Goal: Task Accomplishment & Management: Use online tool/utility

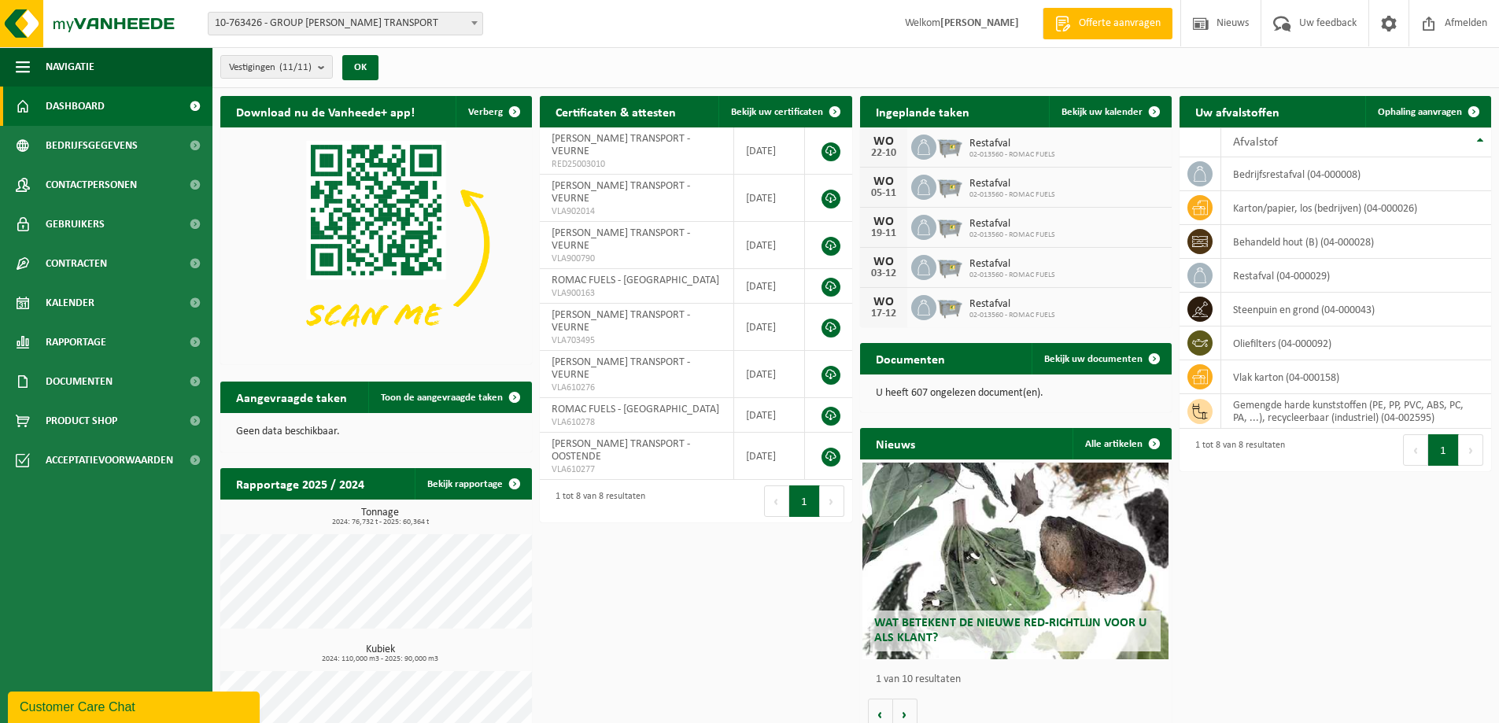
click at [345, 400] on h2 "Aangevraagde taken" at bounding box center [291, 397] width 142 height 31
click at [1275, 341] on td "oliefilters (04-000092)" at bounding box center [1356, 343] width 270 height 34
click at [1205, 345] on icon at bounding box center [1200, 343] width 16 height 16
click at [1473, 112] on span at bounding box center [1473, 111] width 31 height 31
click at [644, 143] on span "ERIC MATTHEEUWS TRANSPORT - VEURNE" at bounding box center [620, 145] width 138 height 24
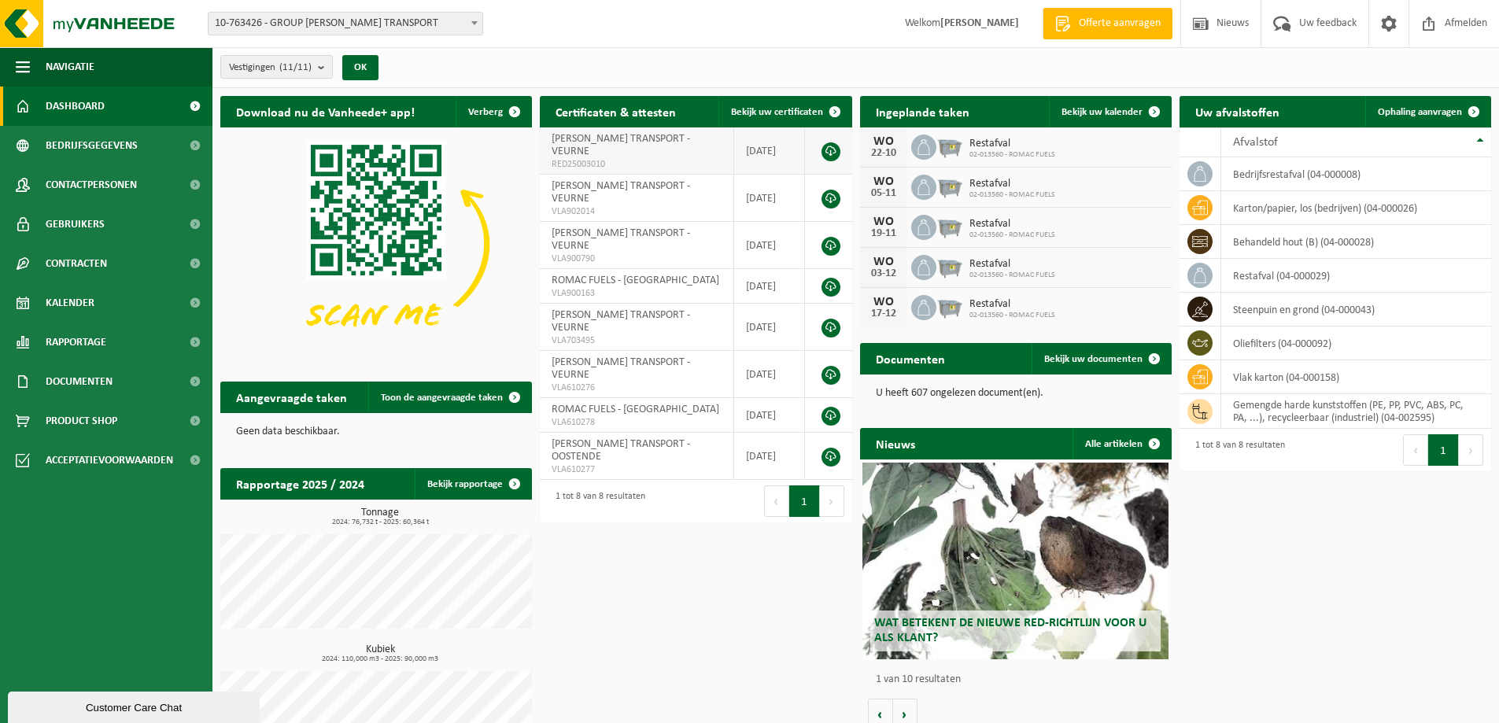
click at [832, 150] on link at bounding box center [830, 151] width 19 height 19
click at [1124, 355] on span "Bekijk uw documenten" at bounding box center [1093, 359] width 98 height 10
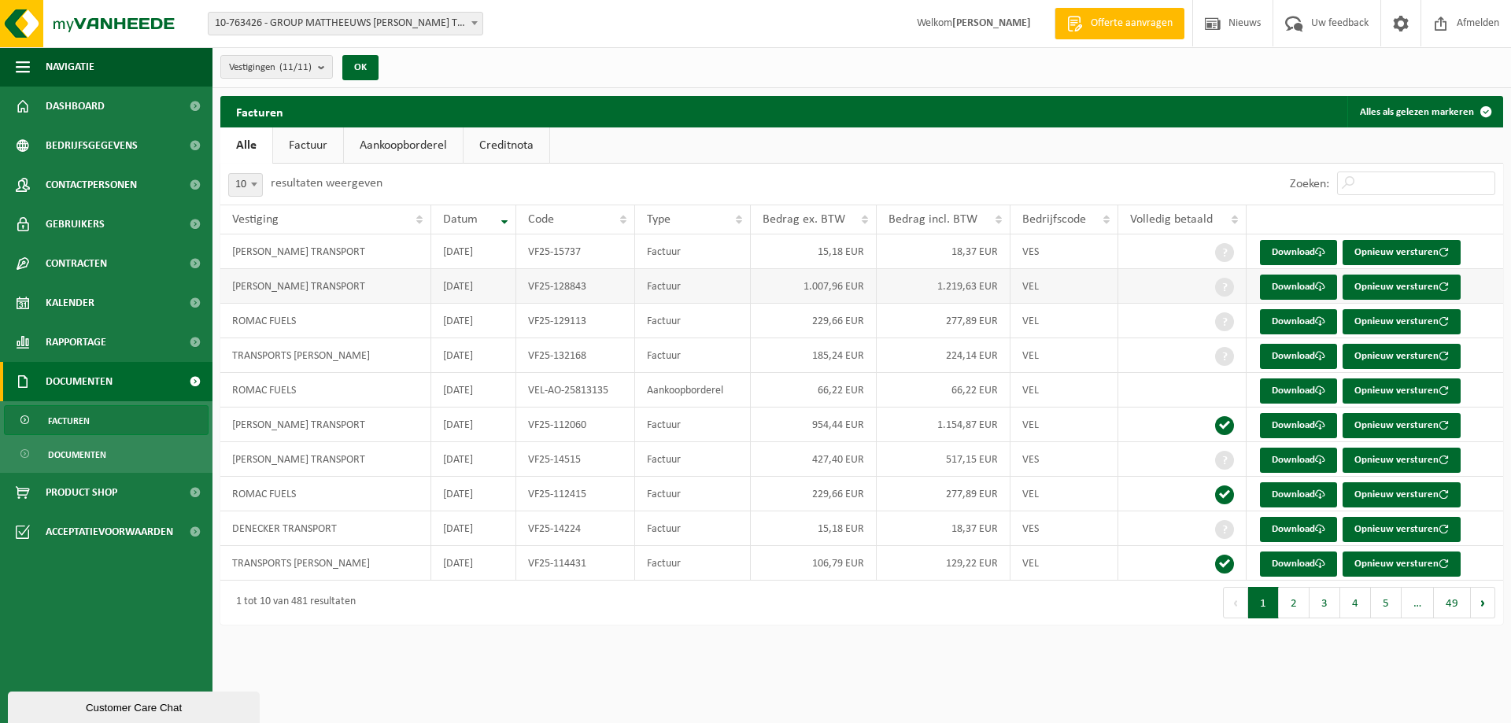
click at [350, 282] on td "[PERSON_NAME] TRANSPORT" at bounding box center [325, 286] width 211 height 35
click at [1275, 282] on link "Download" at bounding box center [1298, 287] width 77 height 25
click at [94, 297] on link "Kalender" at bounding box center [106, 302] width 212 height 39
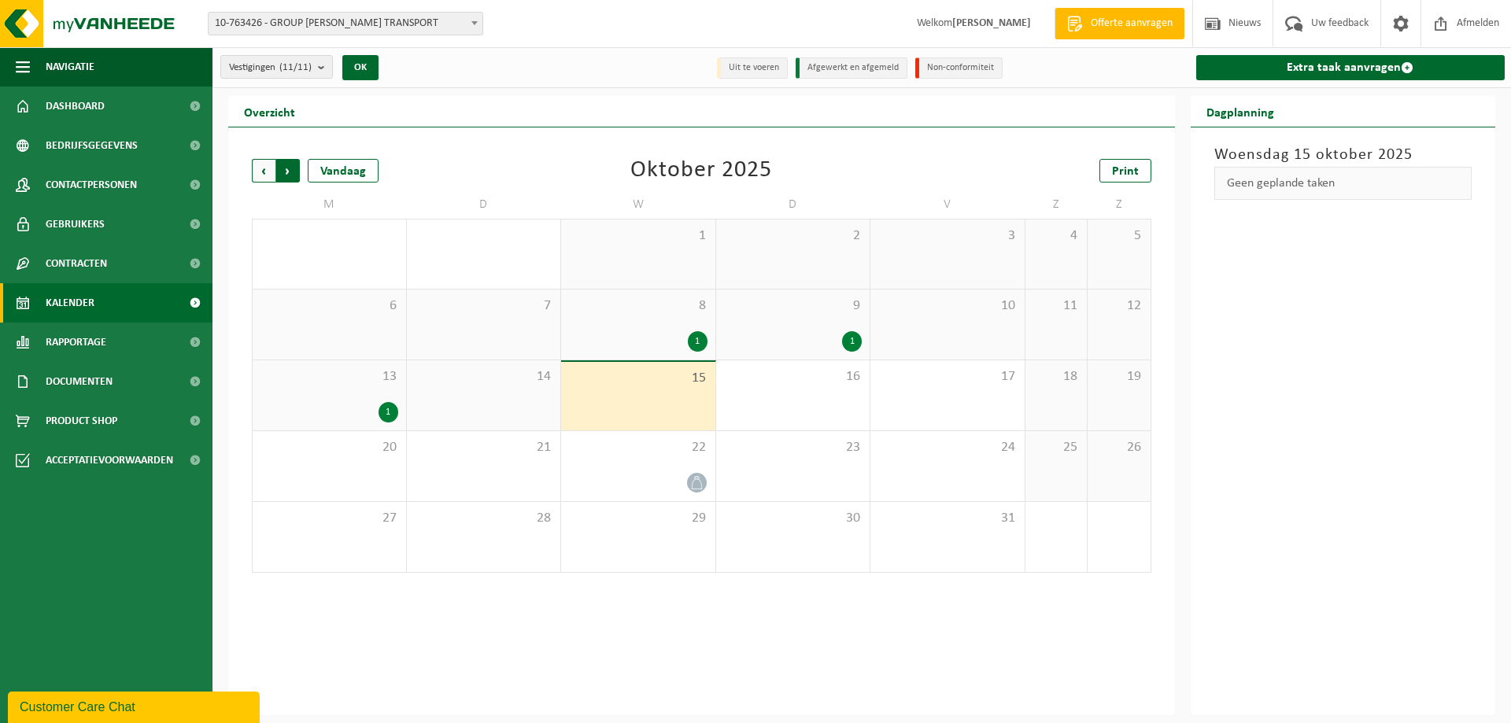
click at [257, 165] on span "Vorige" at bounding box center [264, 171] width 24 height 24
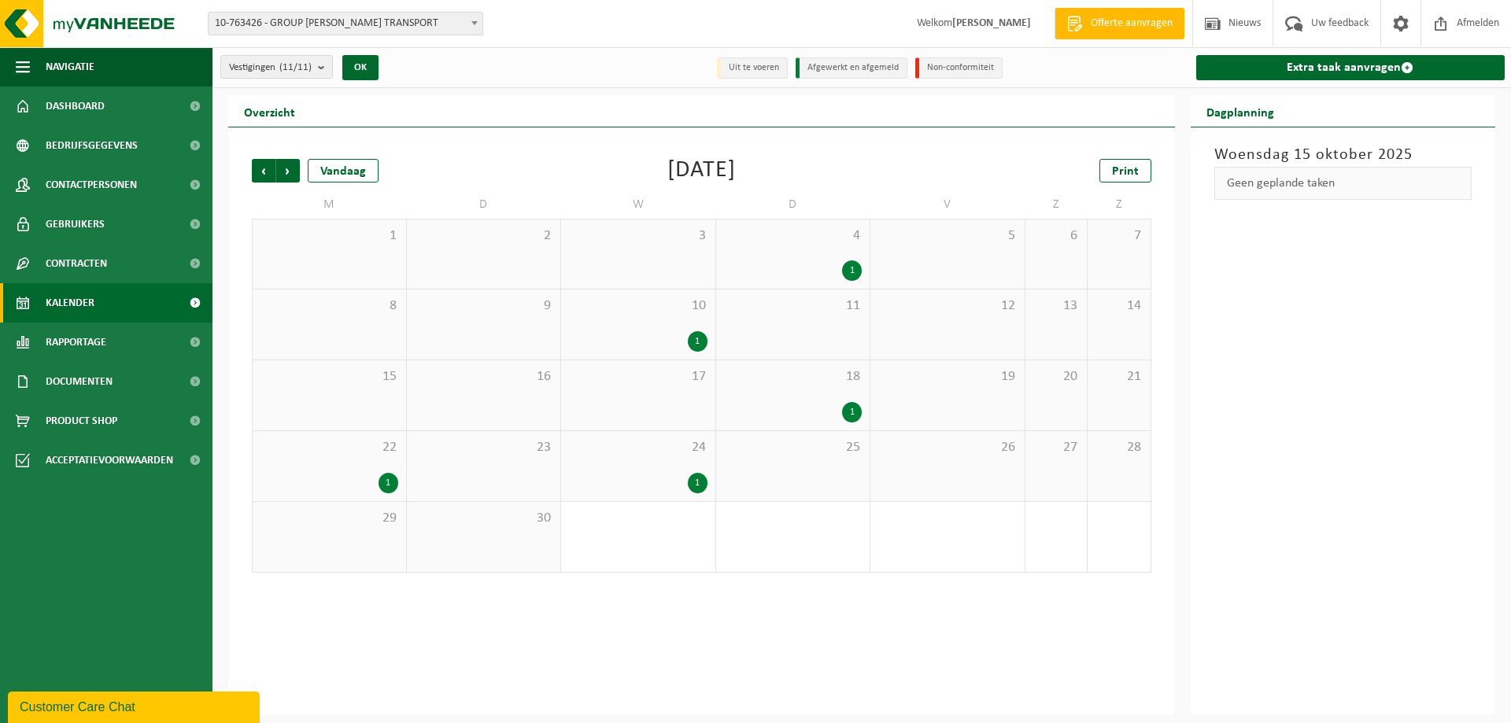
click at [257, 165] on span "Vorige" at bounding box center [264, 171] width 24 height 24
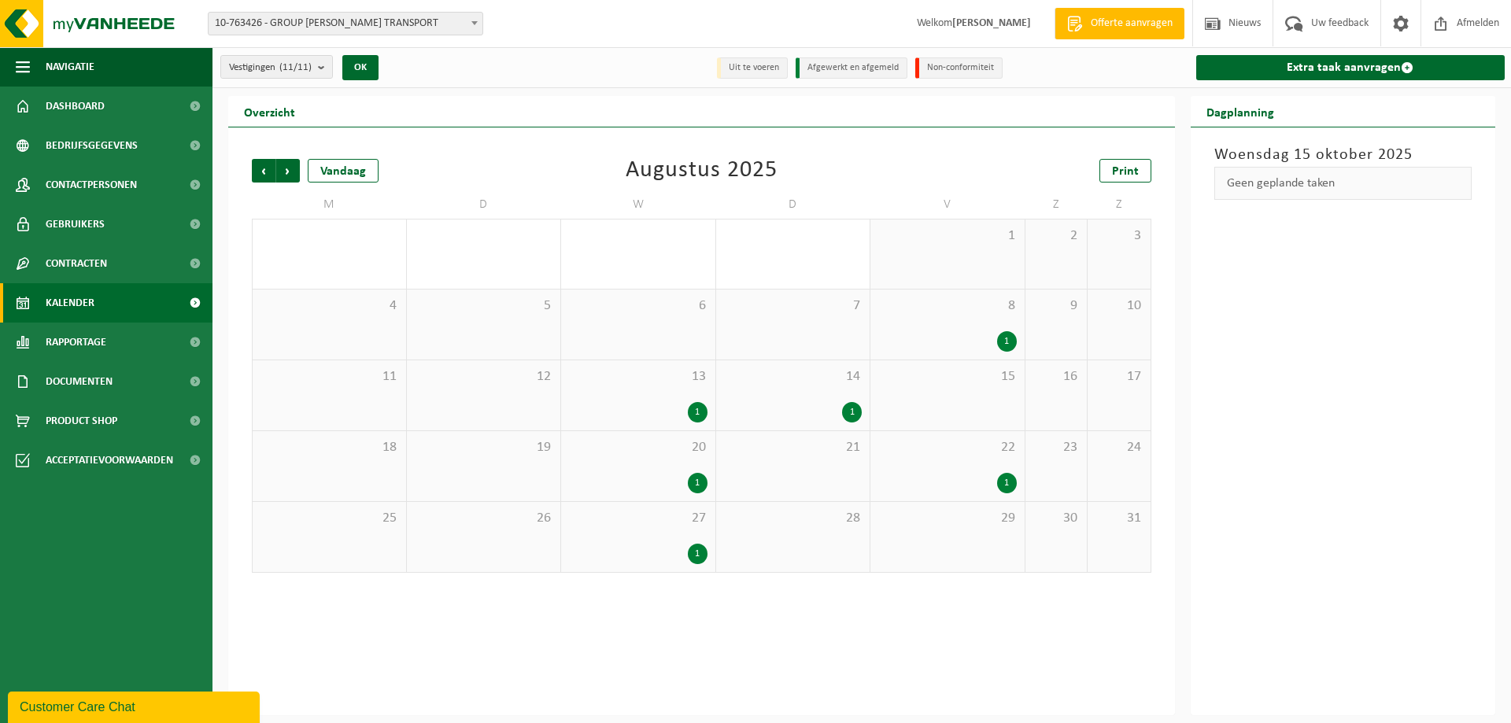
click at [257, 165] on span "Vorige" at bounding box center [264, 171] width 24 height 24
click at [257, 166] on span "Vorige" at bounding box center [264, 171] width 24 height 24
click at [694, 483] on div "1" at bounding box center [698, 483] width 20 height 20
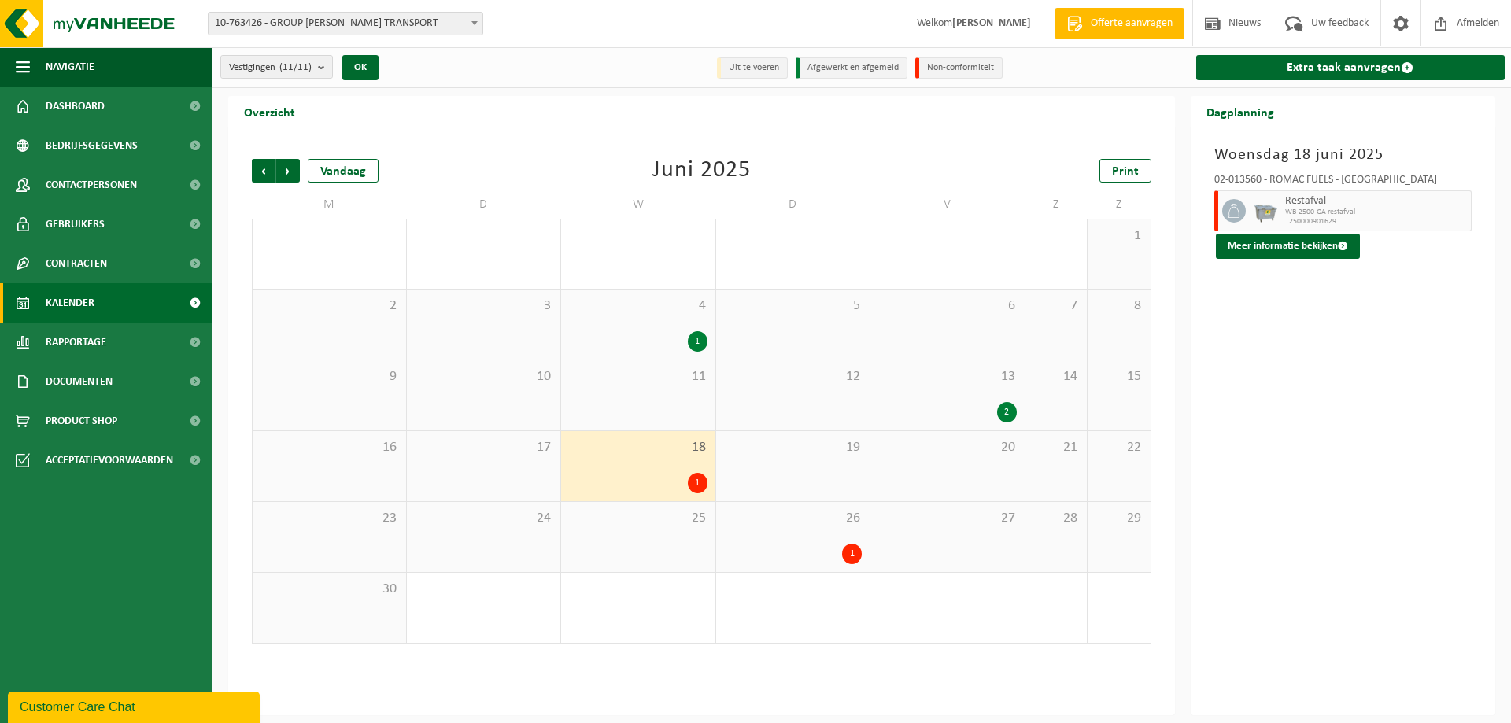
click at [842, 551] on div "1" at bounding box center [852, 554] width 20 height 20
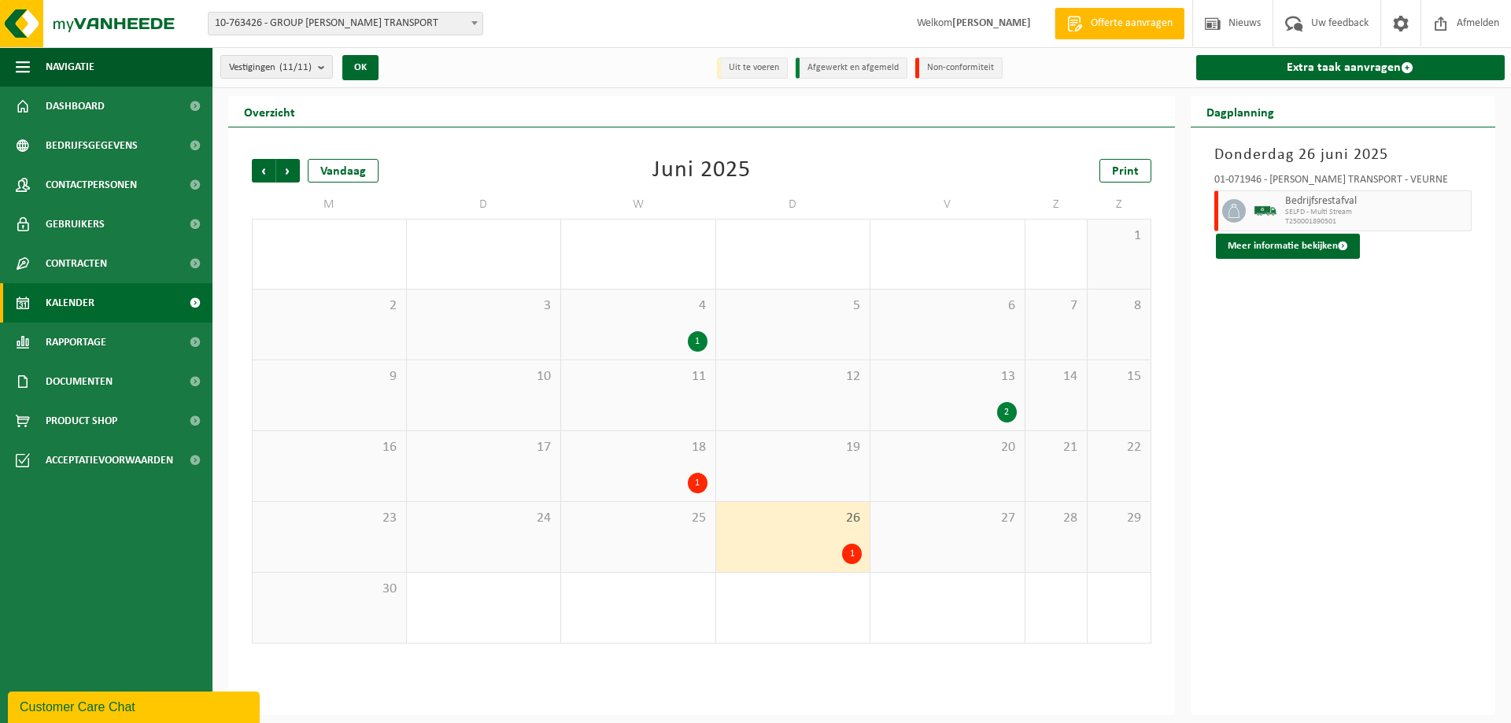
click at [1009, 406] on div "2" at bounding box center [1007, 412] width 20 height 20
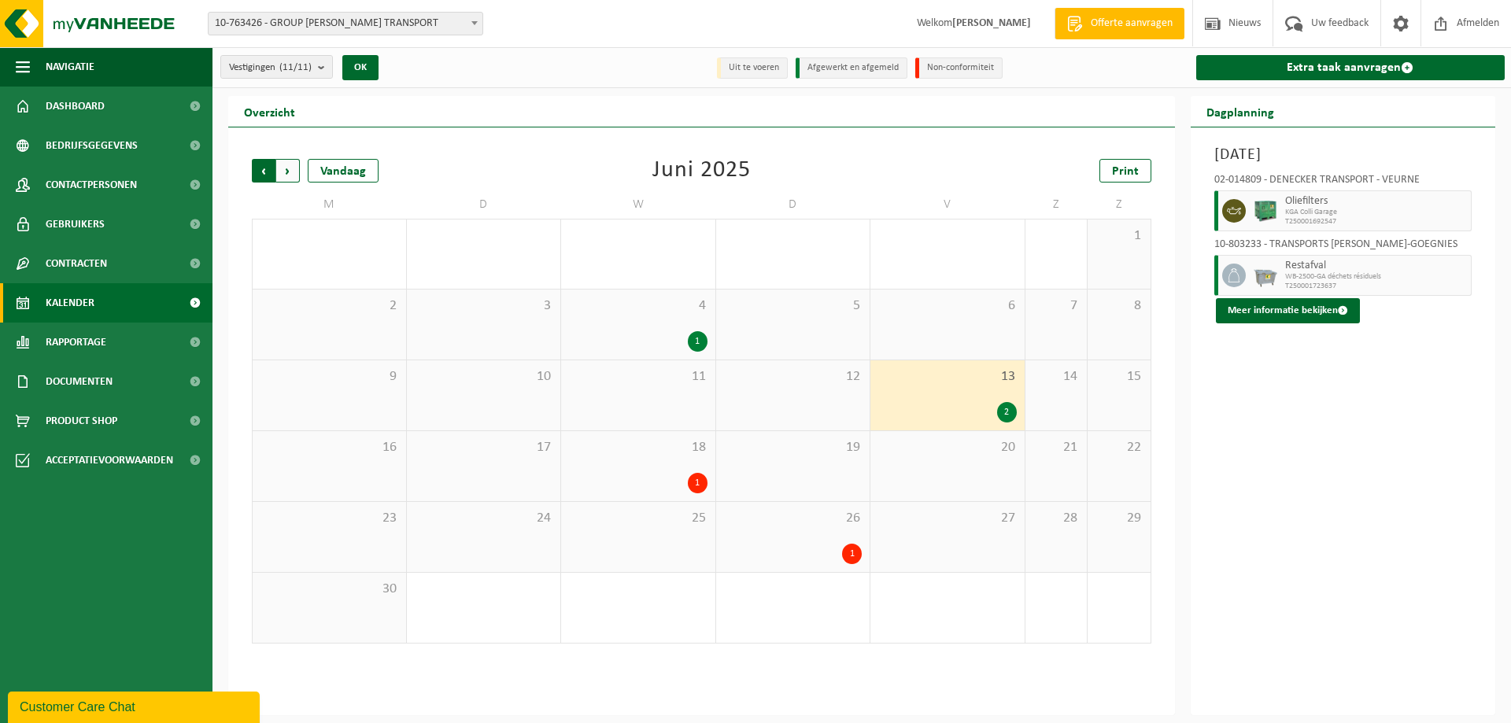
click at [293, 172] on span "Volgende" at bounding box center [288, 171] width 24 height 24
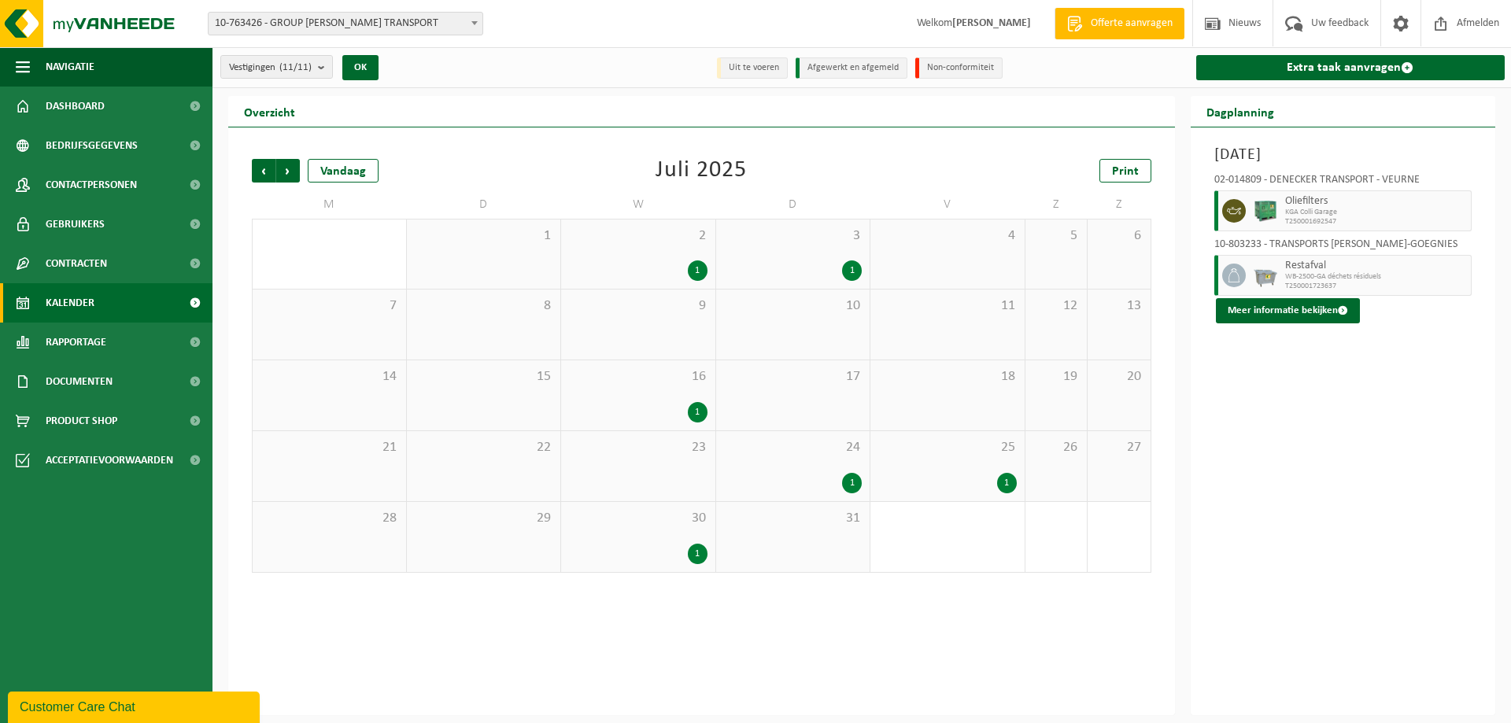
click at [844, 479] on div "1" at bounding box center [852, 483] width 20 height 20
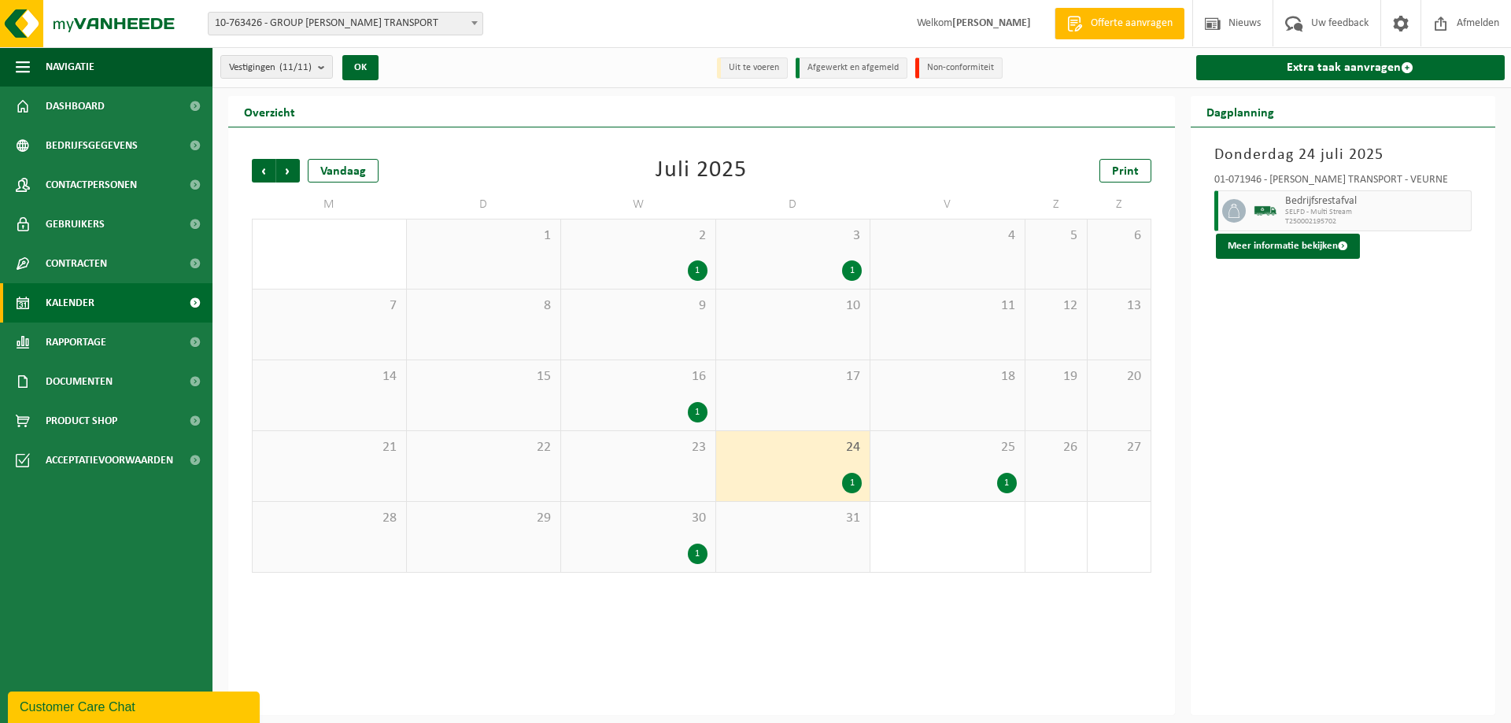
click at [1006, 481] on div "1" at bounding box center [1007, 483] width 20 height 20
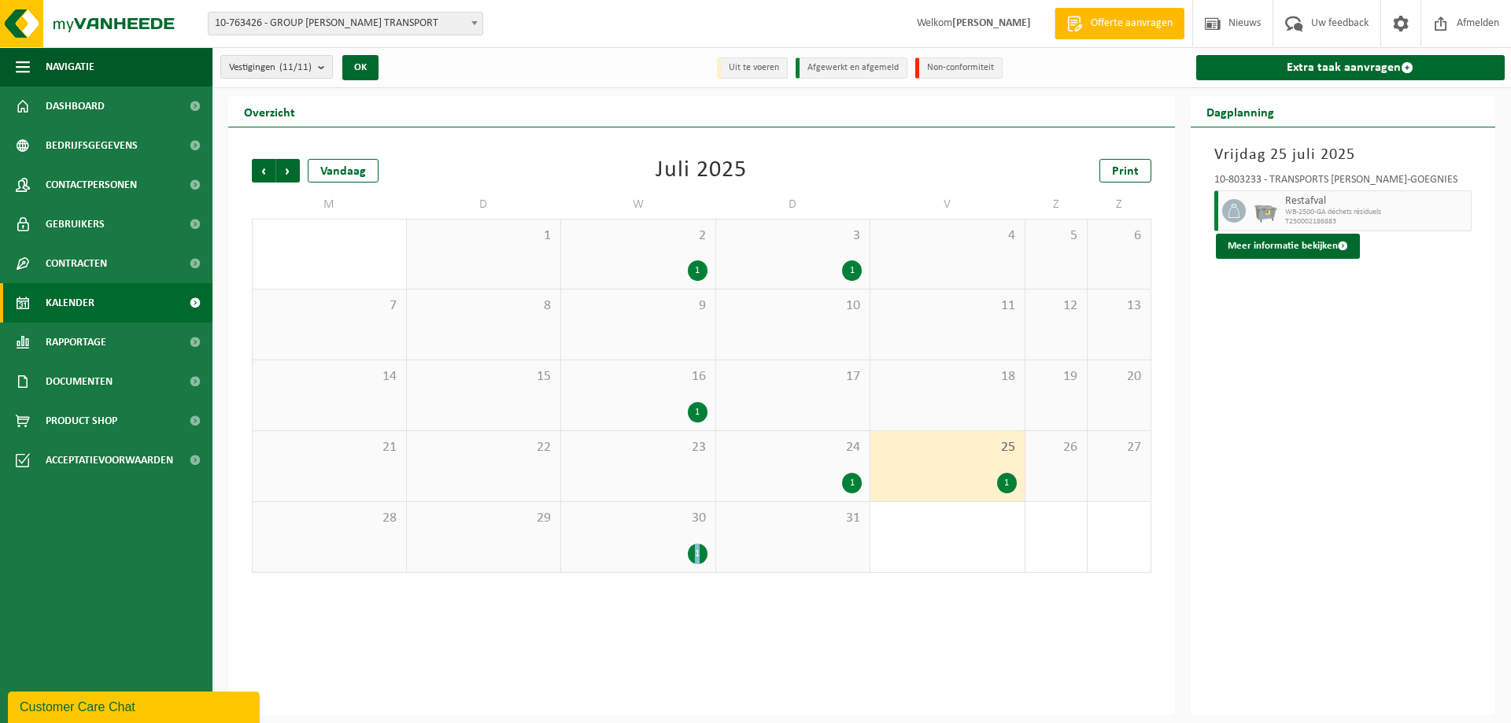
click at [697, 548] on div "1" at bounding box center [698, 554] width 20 height 20
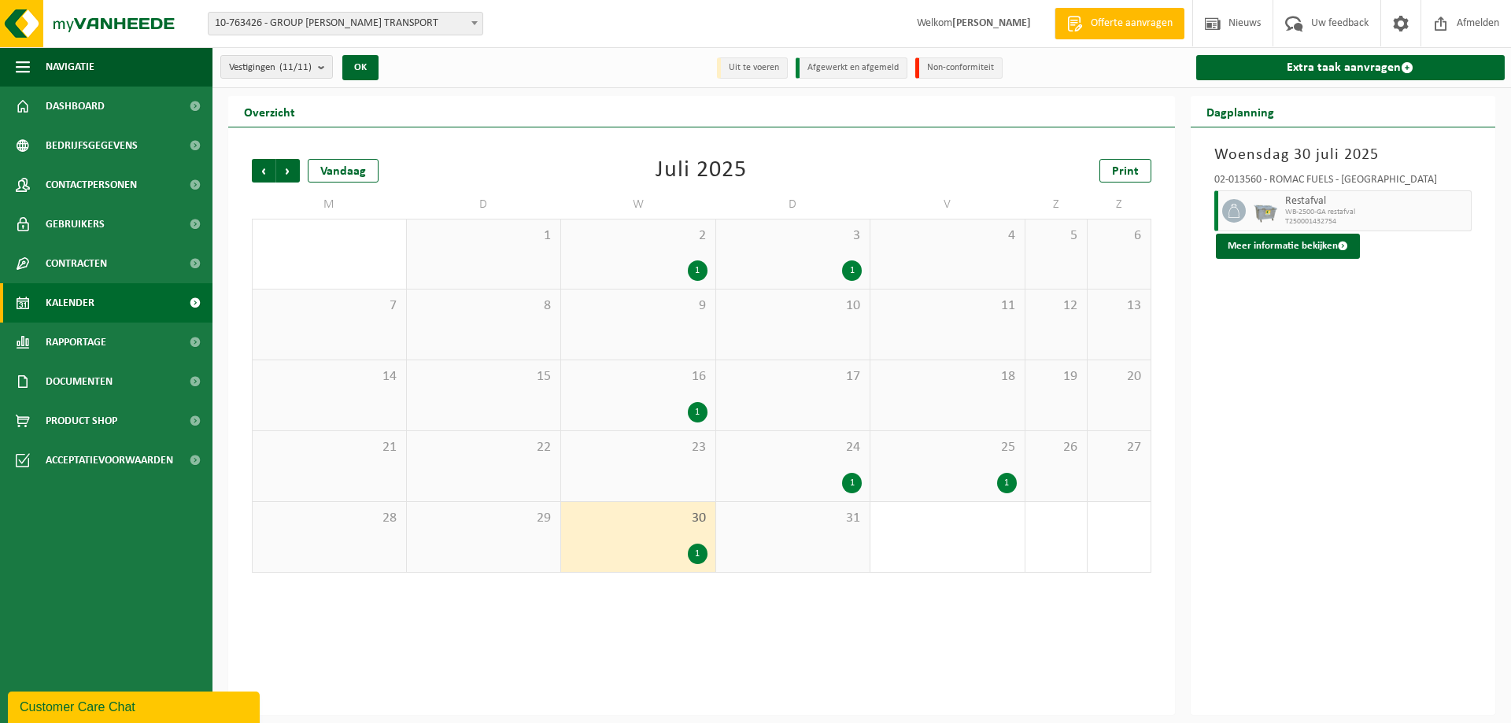
click at [702, 271] on div "1" at bounding box center [698, 270] width 20 height 20
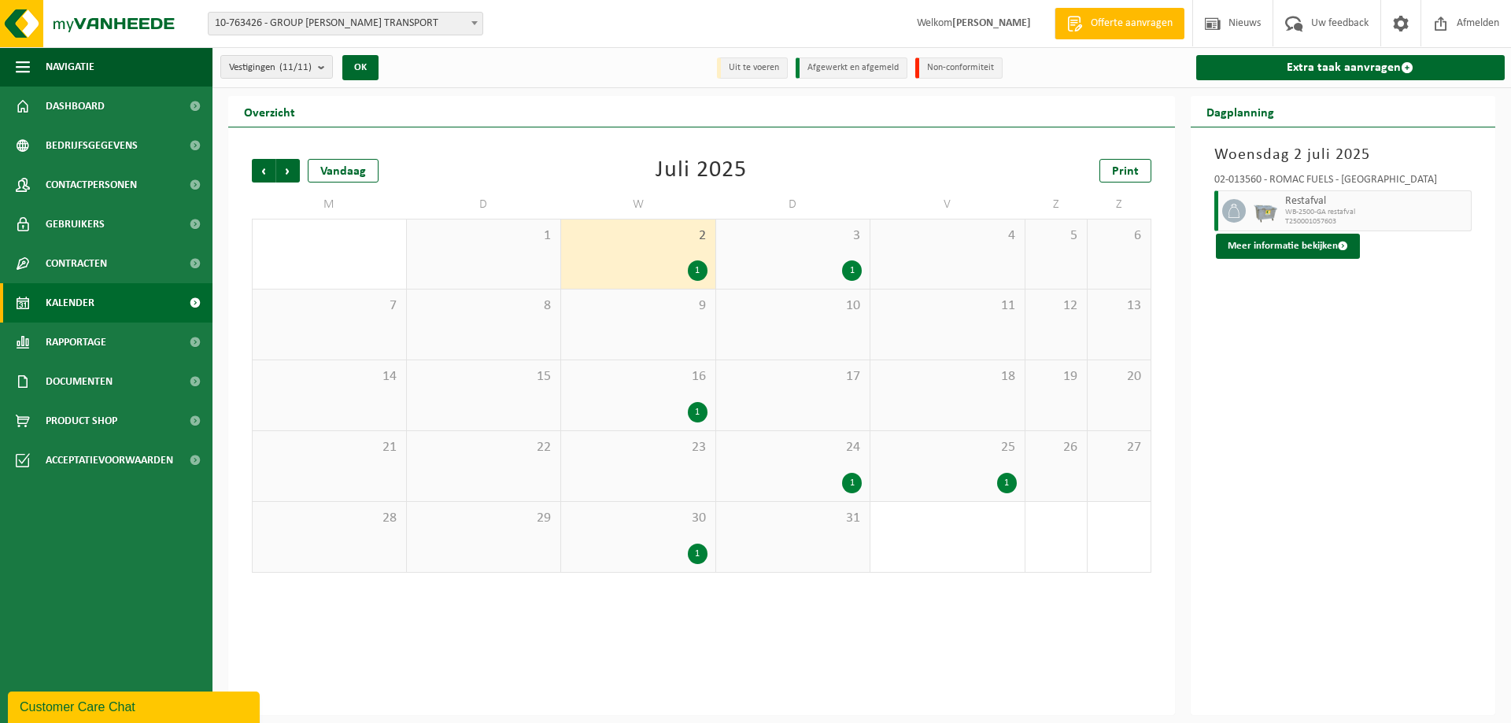
click at [859, 271] on div "1" at bounding box center [852, 270] width 20 height 20
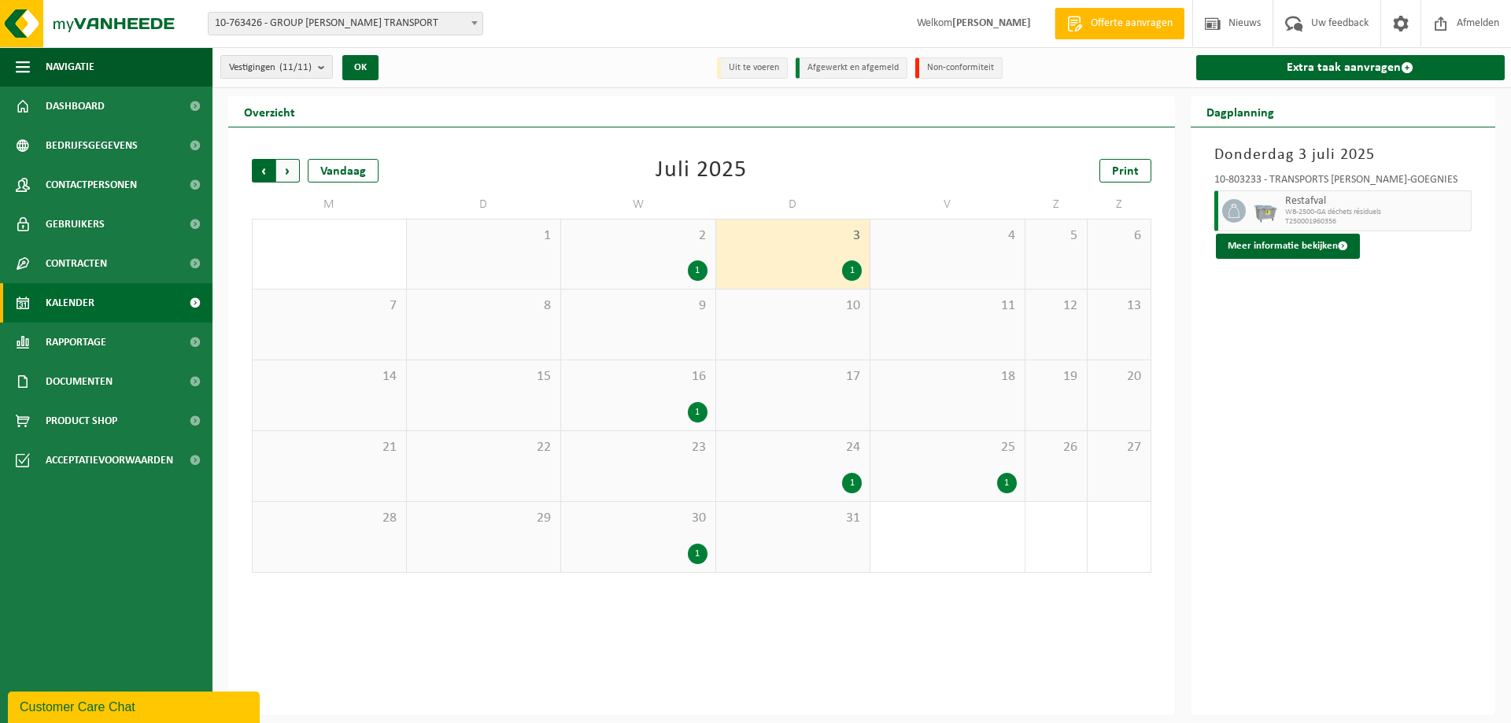
click at [295, 175] on span "Volgende" at bounding box center [288, 171] width 24 height 24
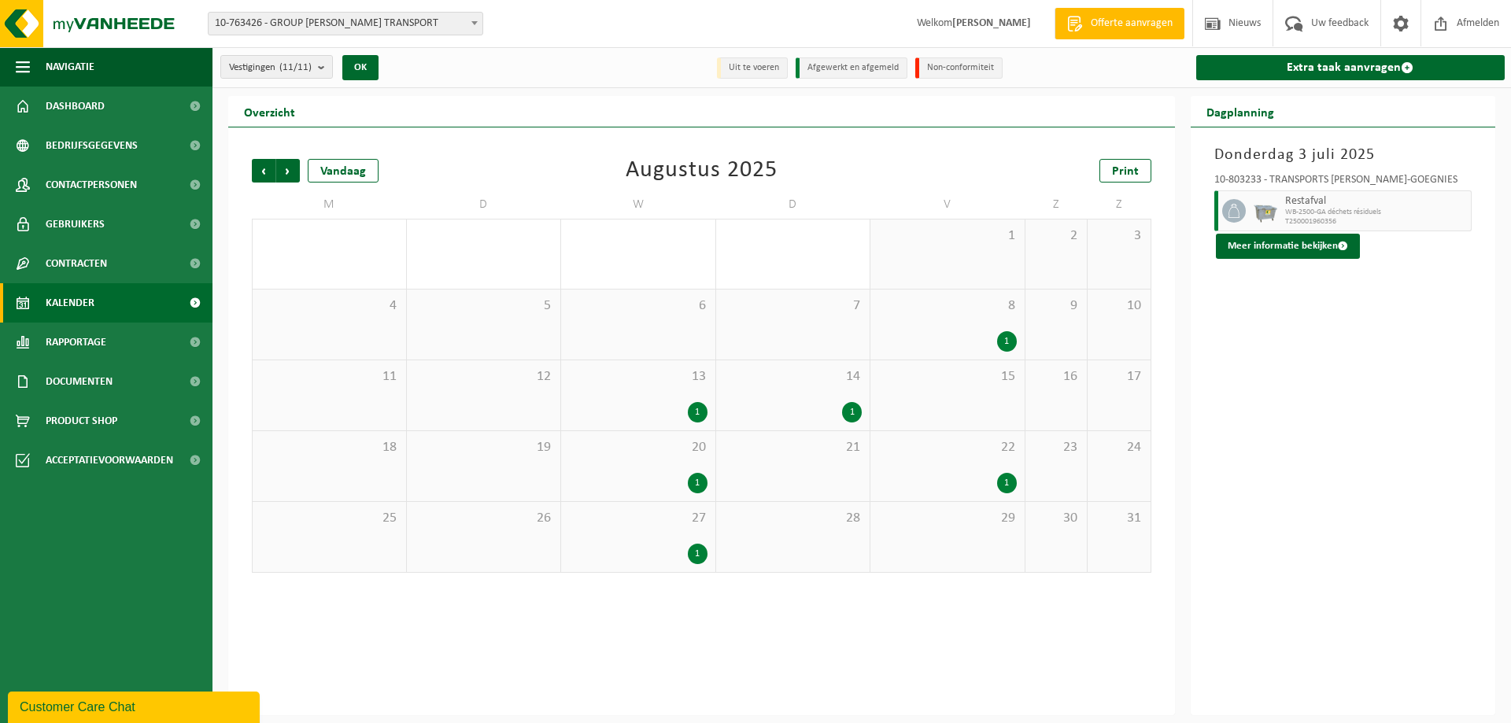
click at [1008, 341] on div "1" at bounding box center [1007, 341] width 20 height 20
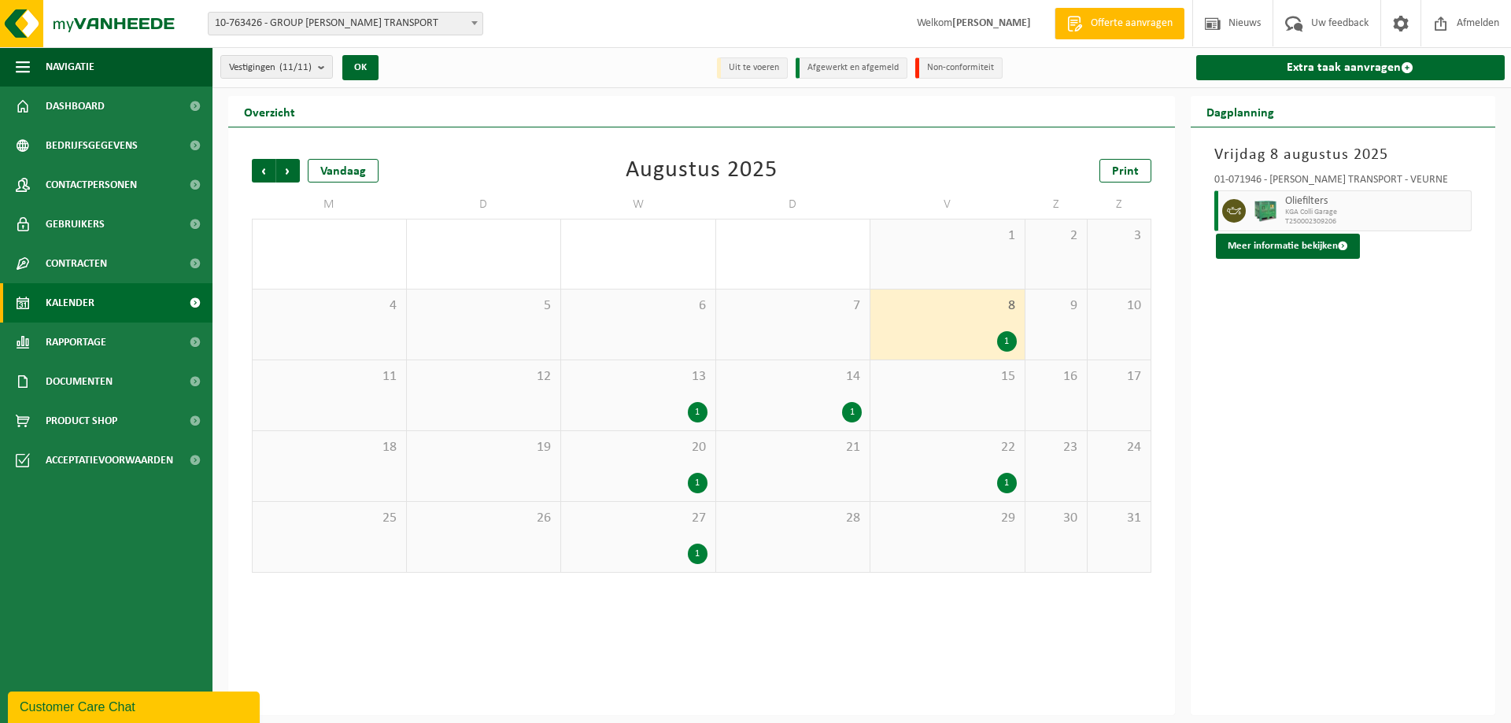
click at [696, 553] on div "1" at bounding box center [698, 554] width 20 height 20
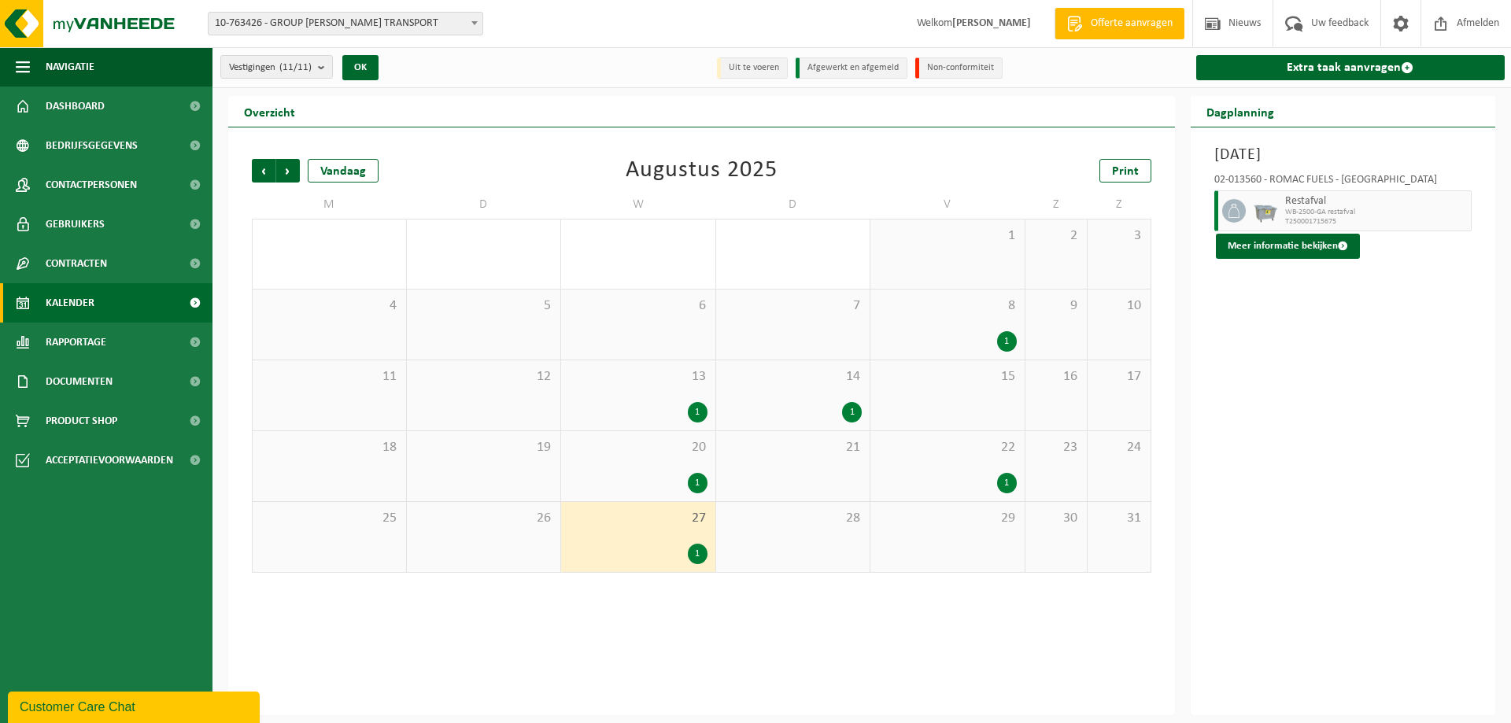
click at [1005, 474] on div "1" at bounding box center [1007, 483] width 20 height 20
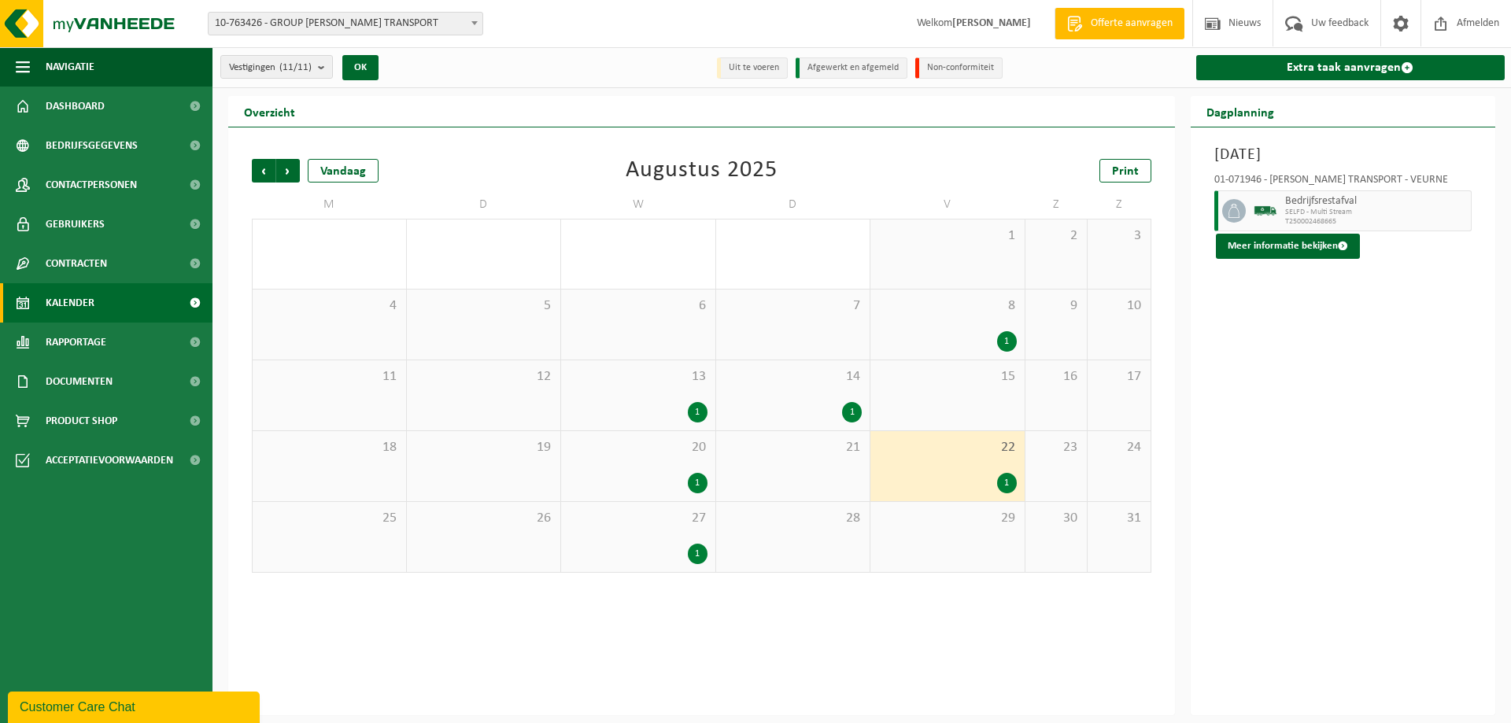
click at [1019, 342] on div "8 1" at bounding box center [947, 325] width 154 height 70
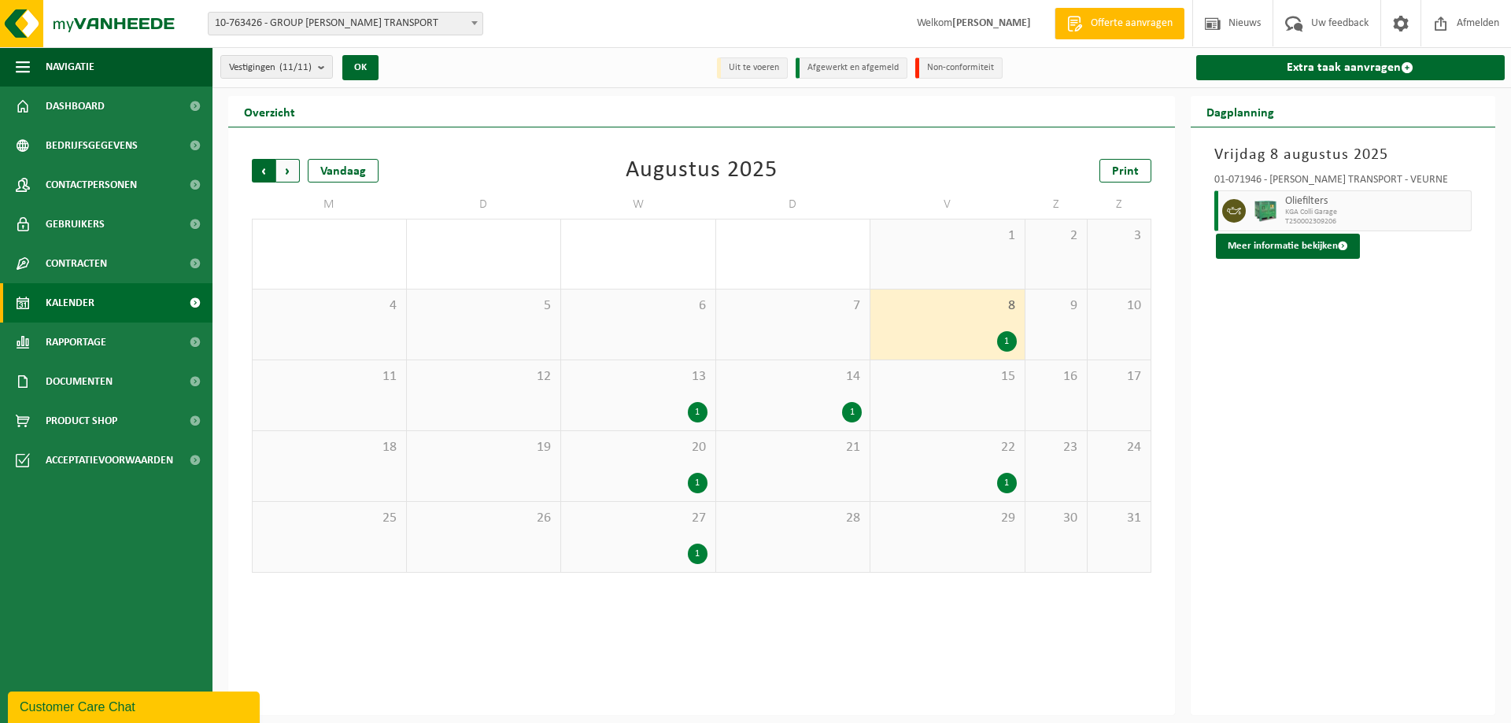
click at [290, 168] on span "Volgende" at bounding box center [288, 171] width 24 height 24
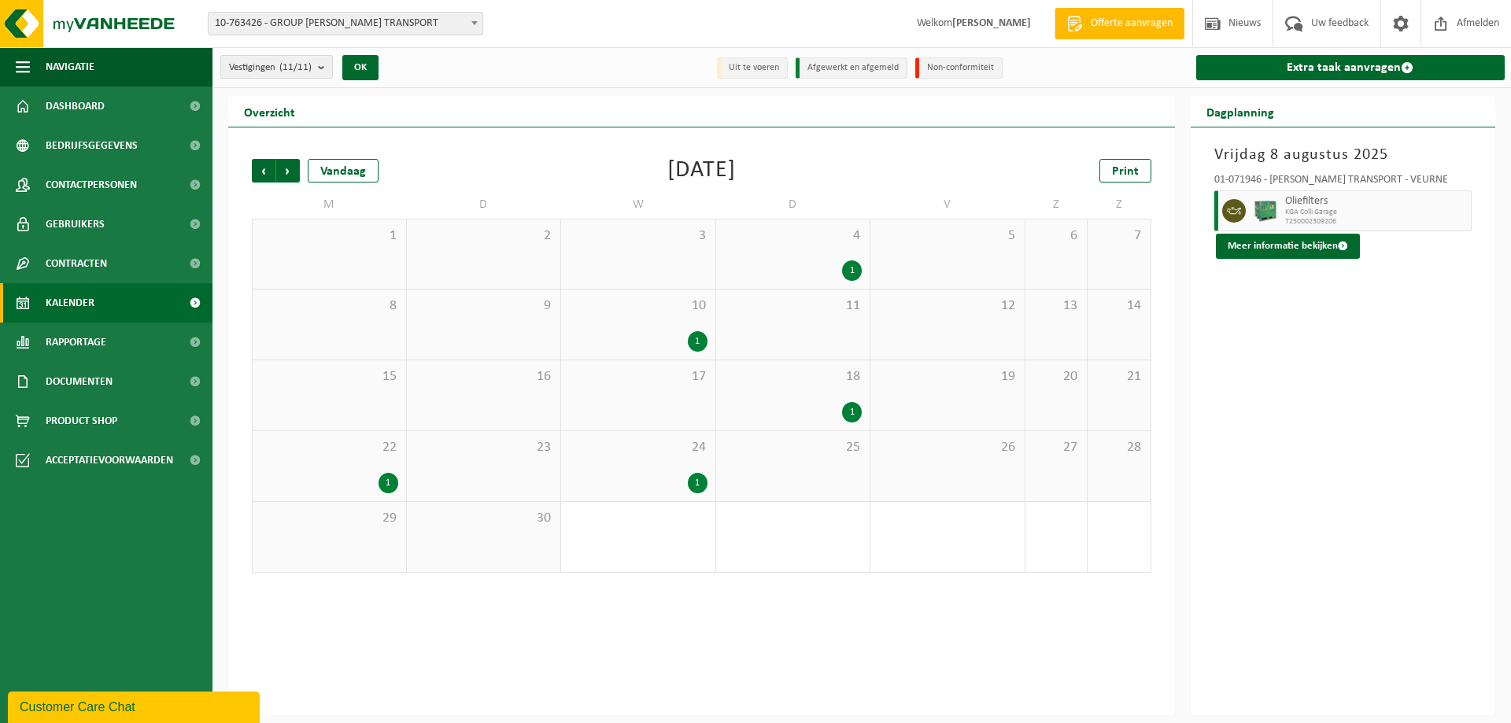
click at [857, 266] on div "1" at bounding box center [852, 270] width 20 height 20
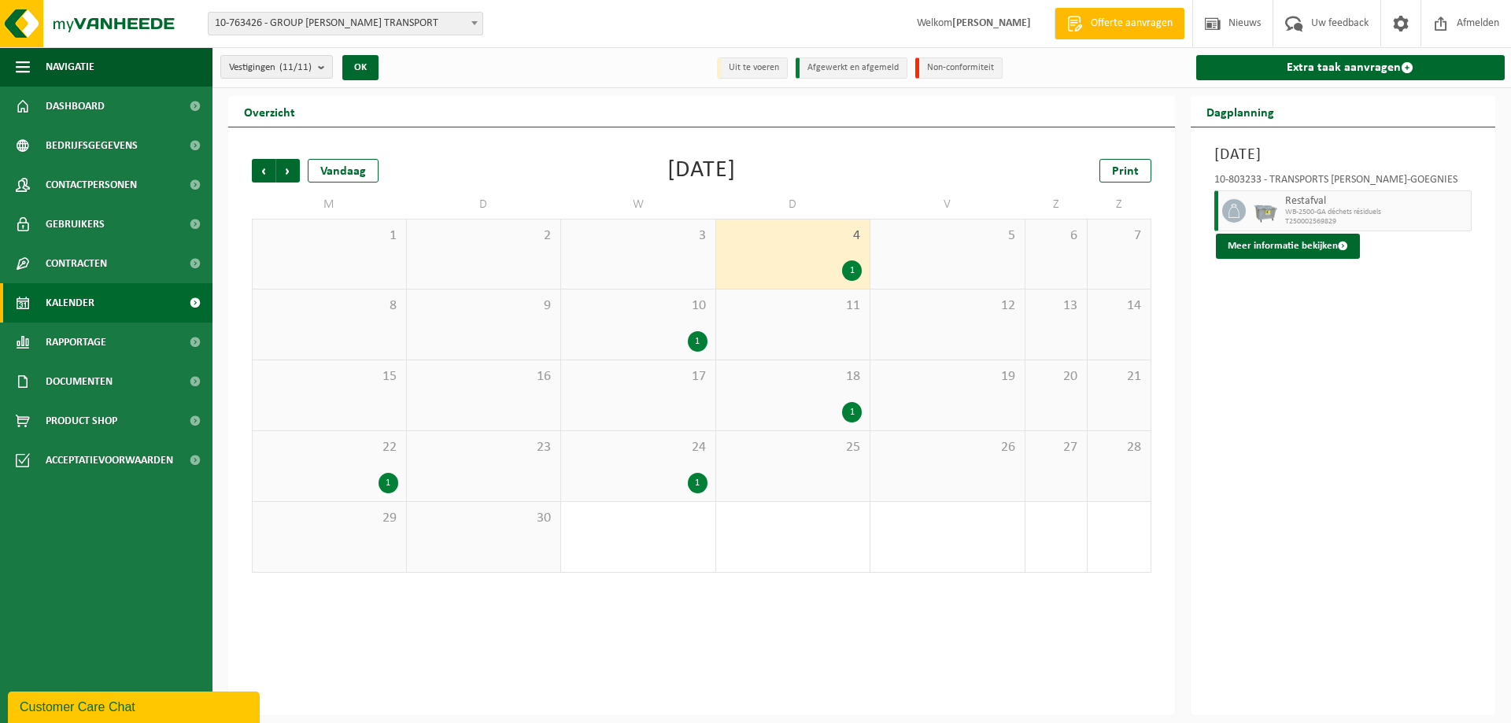
click at [859, 419] on div "1" at bounding box center [793, 412] width 138 height 20
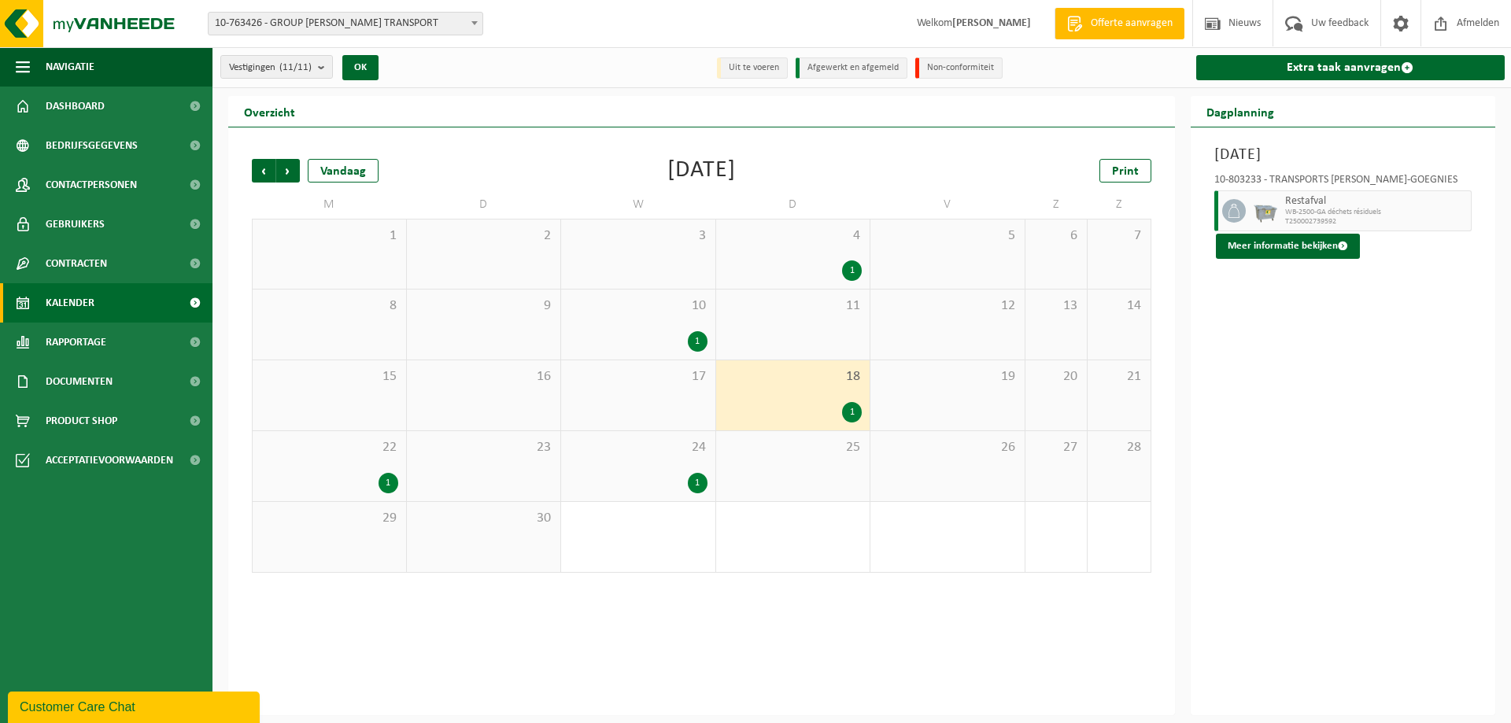
click at [699, 483] on div "1" at bounding box center [698, 483] width 20 height 20
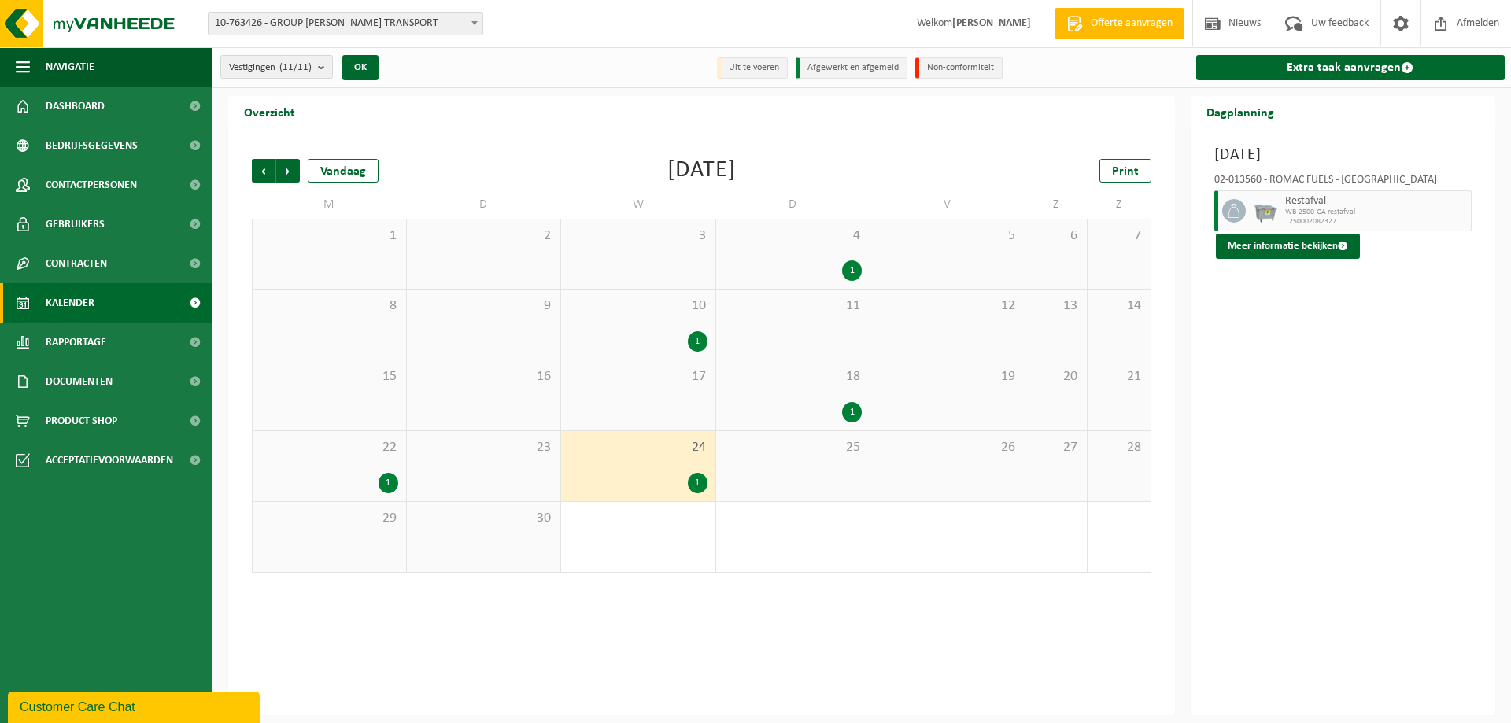
click at [386, 470] on div "22 1" at bounding box center [329, 466] width 153 height 70
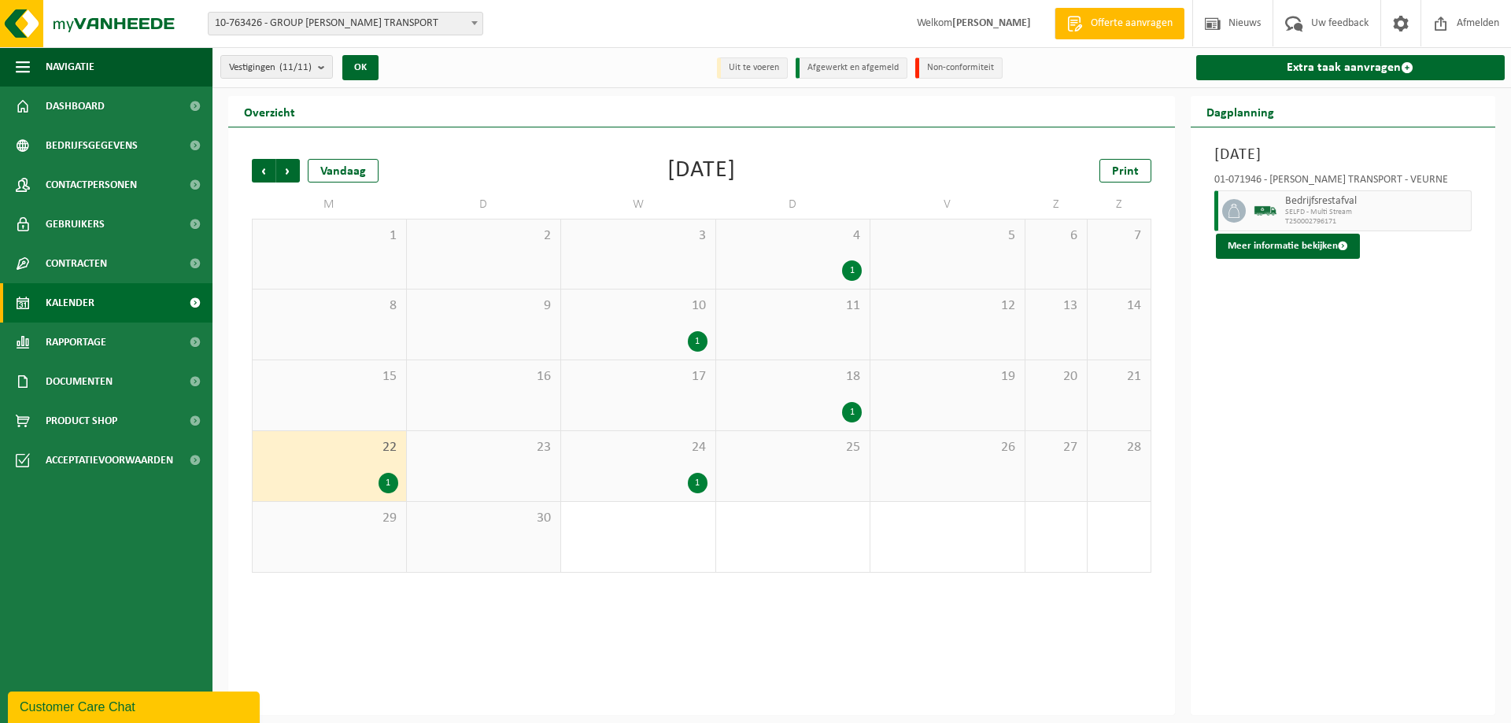
click at [701, 338] on div "1" at bounding box center [698, 341] width 20 height 20
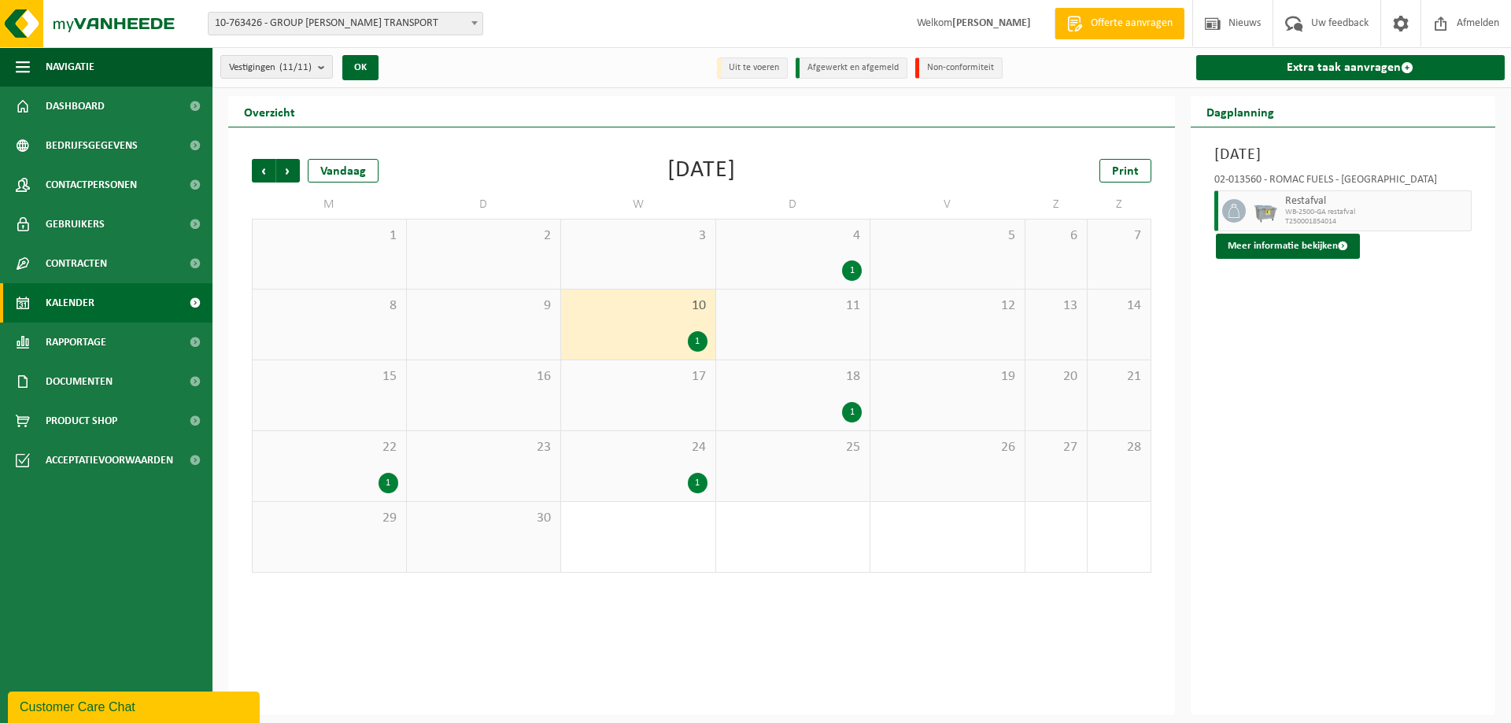
click at [697, 338] on div "1" at bounding box center [698, 341] width 20 height 20
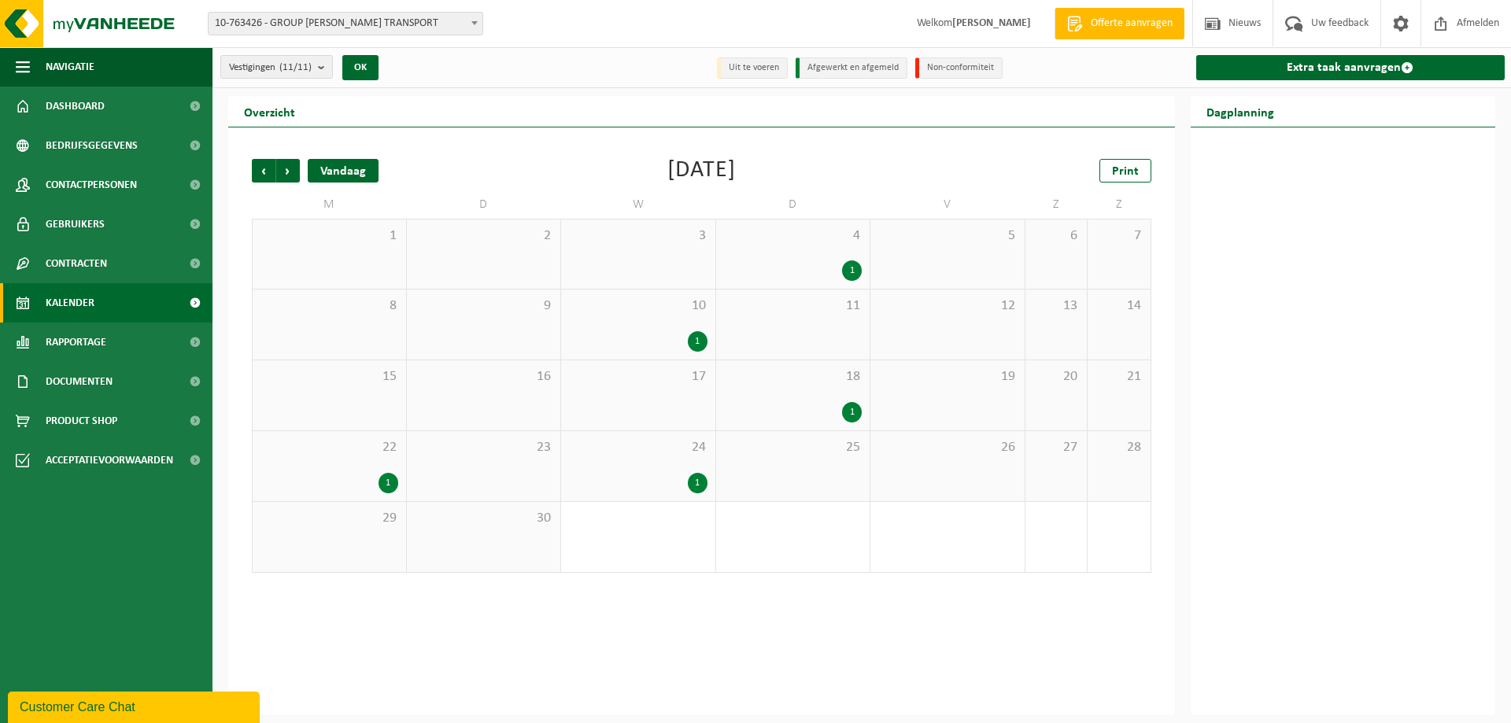
click at [350, 171] on div "Vandaag" at bounding box center [343, 171] width 71 height 24
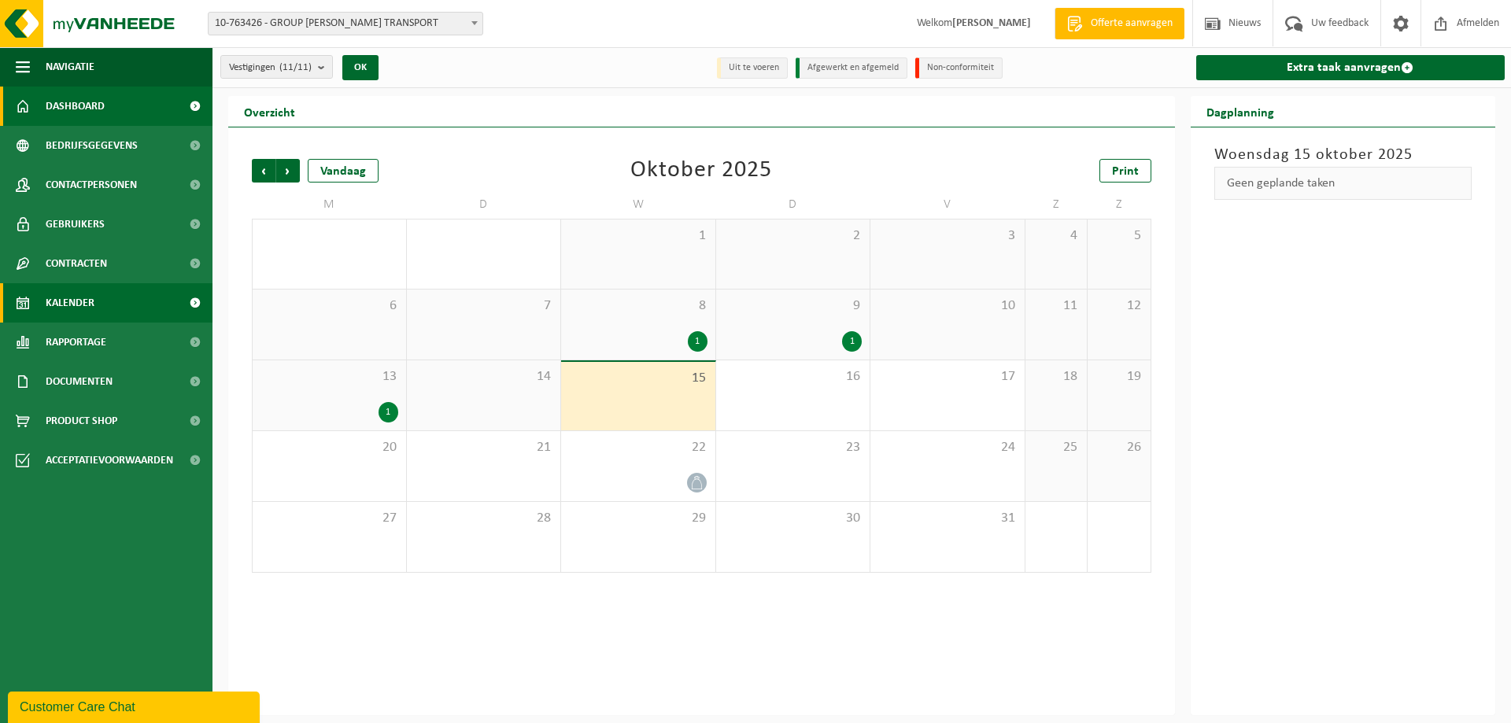
click at [116, 105] on link "Dashboard" at bounding box center [106, 106] width 212 height 39
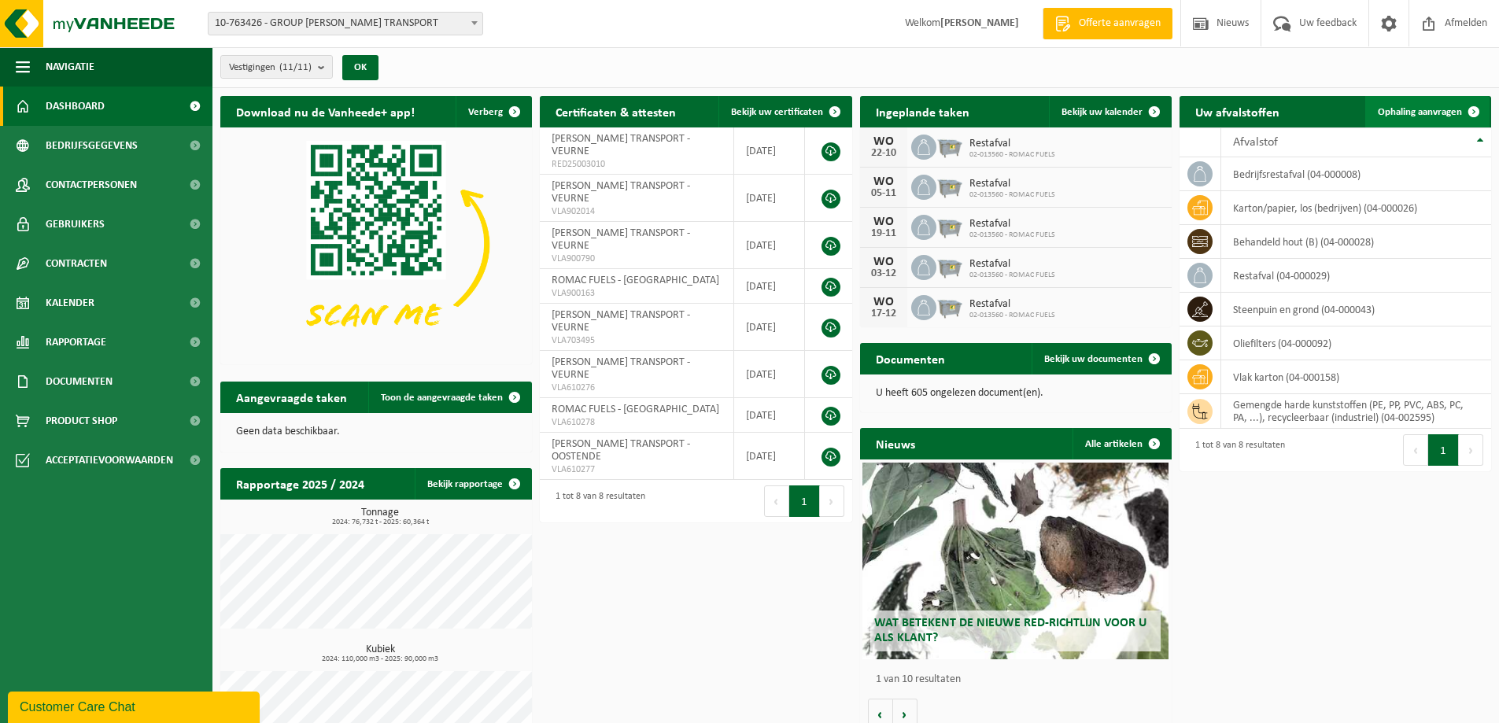
click at [1433, 110] on span "Ophaling aanvragen" at bounding box center [1420, 112] width 84 height 10
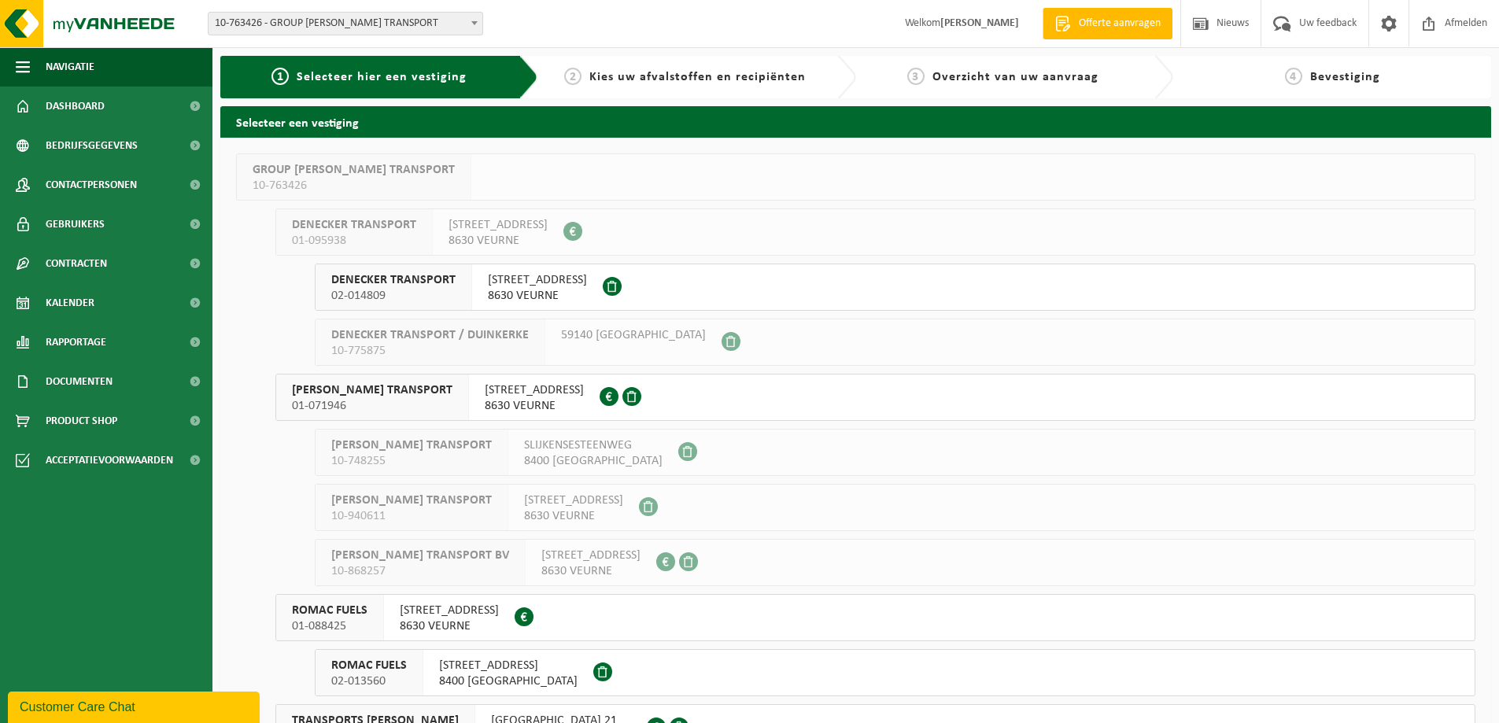
click at [557, 286] on span "NIJVERHEIDSSTRAAT 1" at bounding box center [537, 280] width 99 height 16
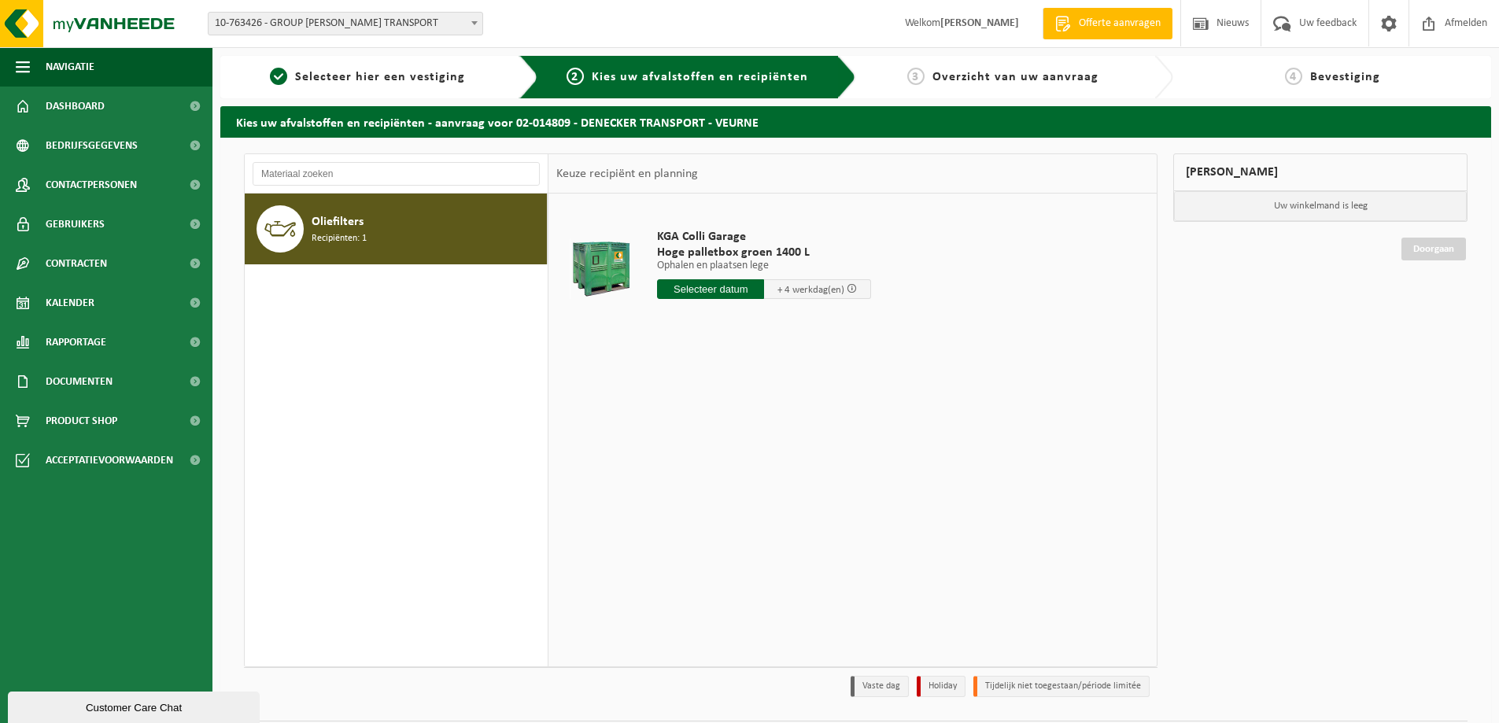
click at [407, 241] on div "Oliefilters Recipiënten: 1" at bounding box center [427, 228] width 231 height 47
click at [718, 289] on input "text" at bounding box center [710, 289] width 107 height 20
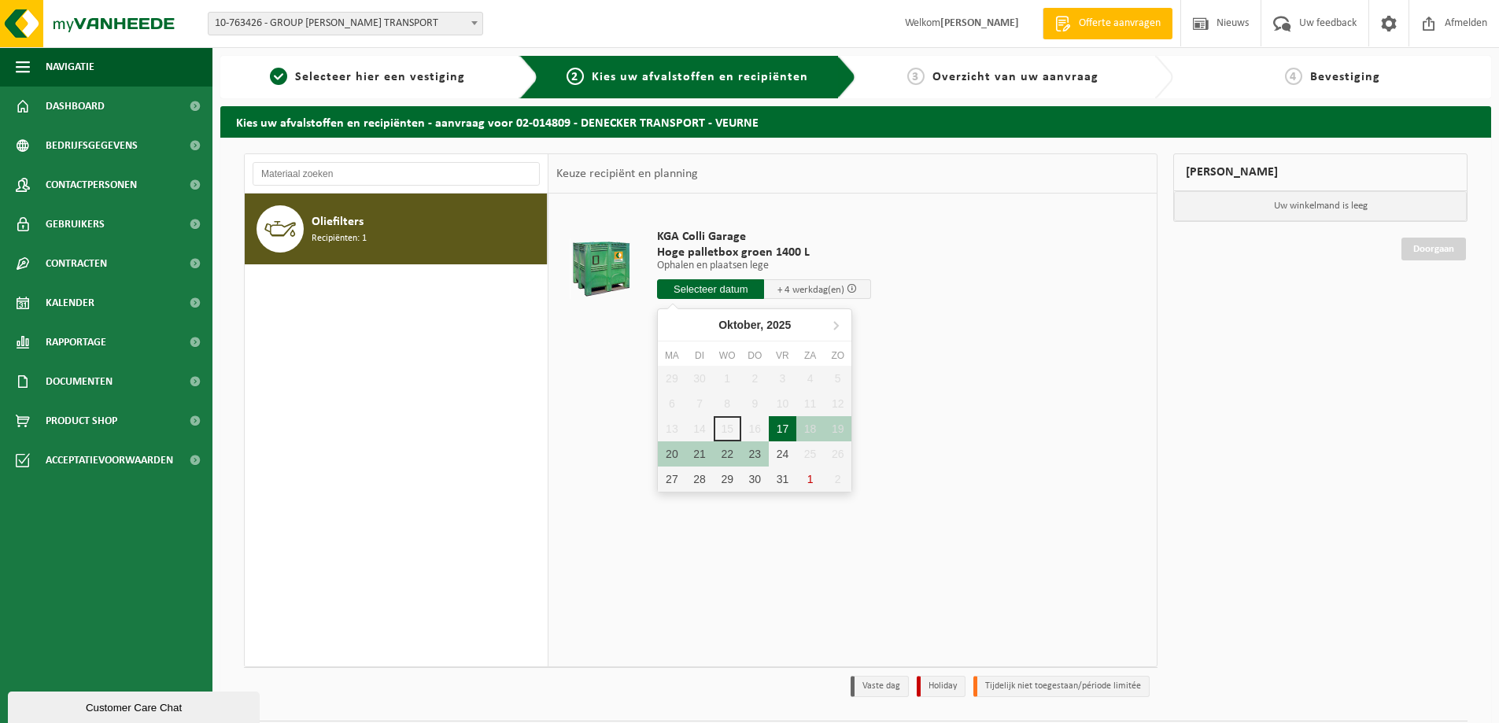
click at [788, 433] on div "17" at bounding box center [783, 428] width 28 height 25
type input "Van 2025-10-17"
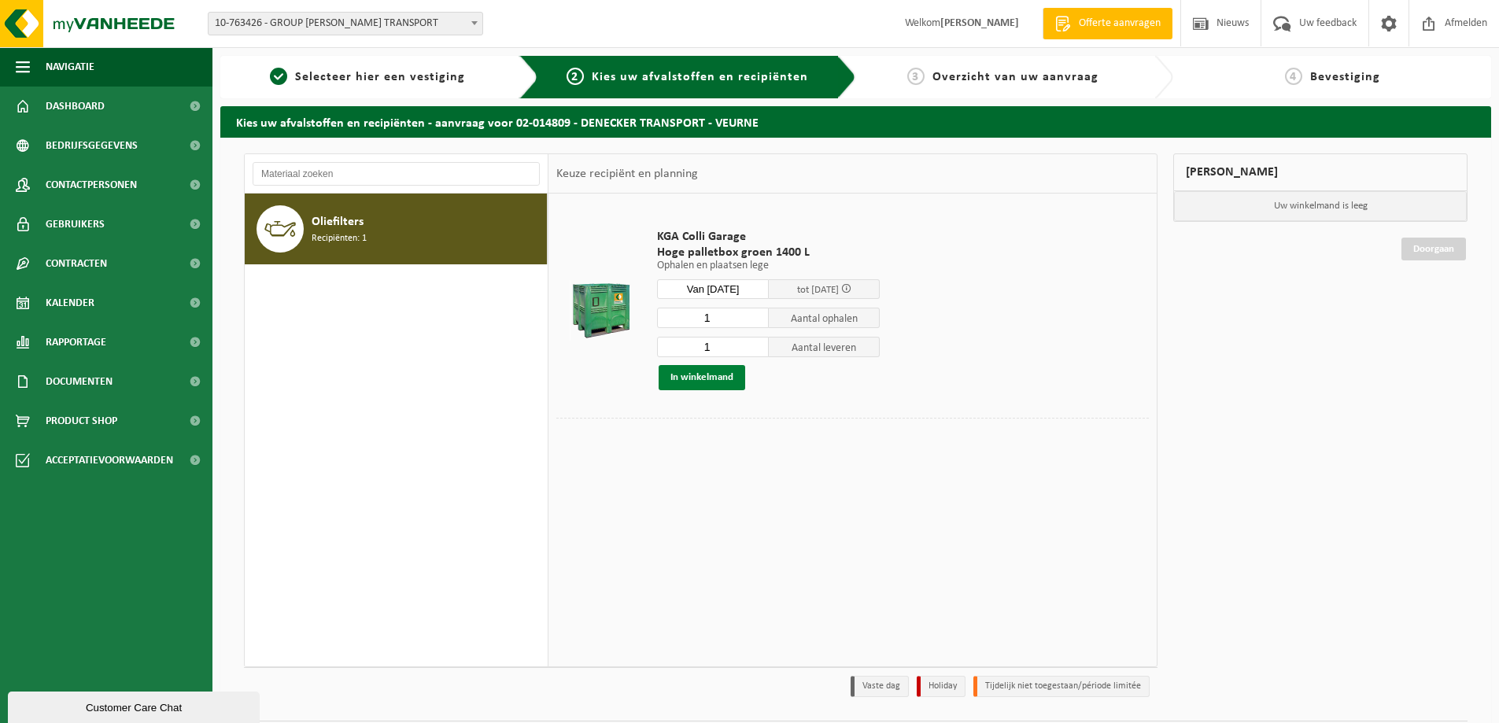
click at [706, 381] on button "In winkelmand" at bounding box center [701, 377] width 87 height 25
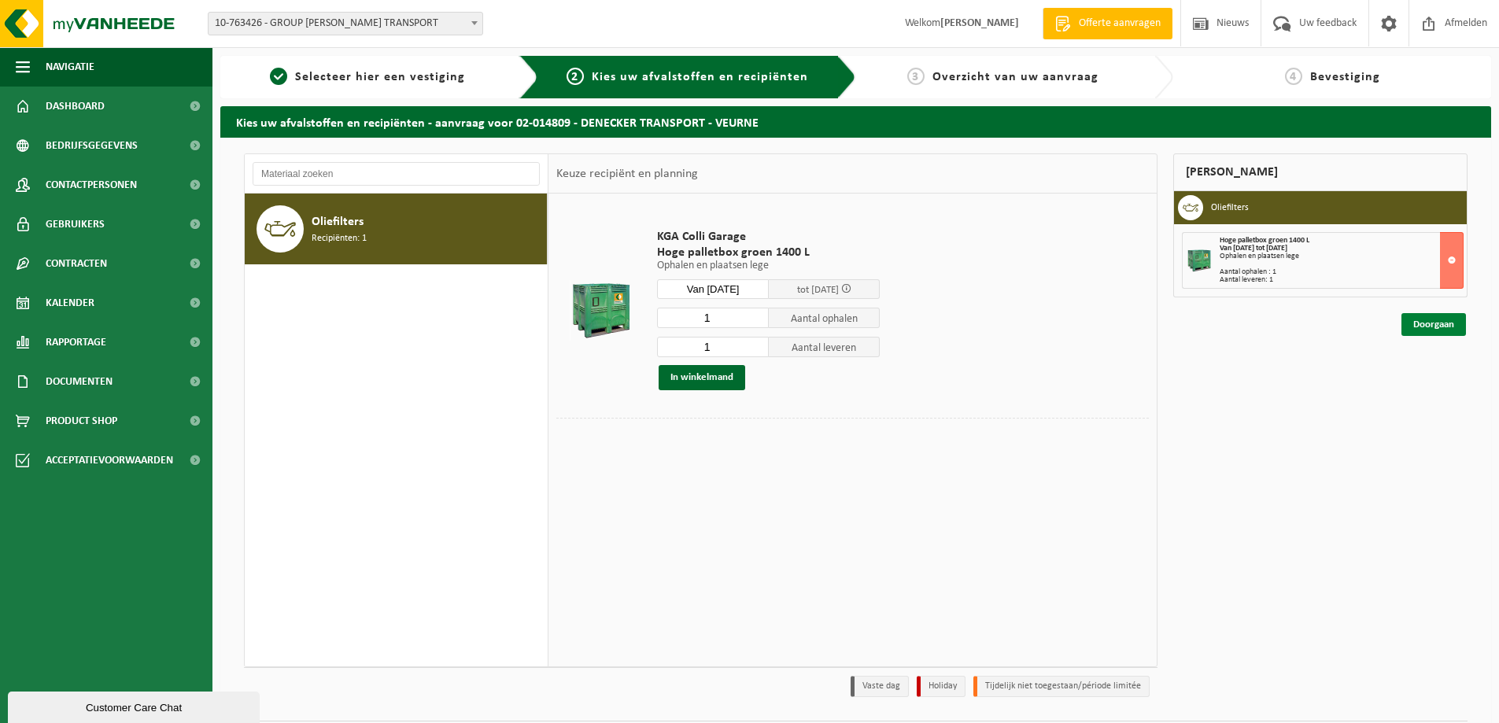
click at [1441, 323] on link "Doorgaan" at bounding box center [1433, 324] width 65 height 23
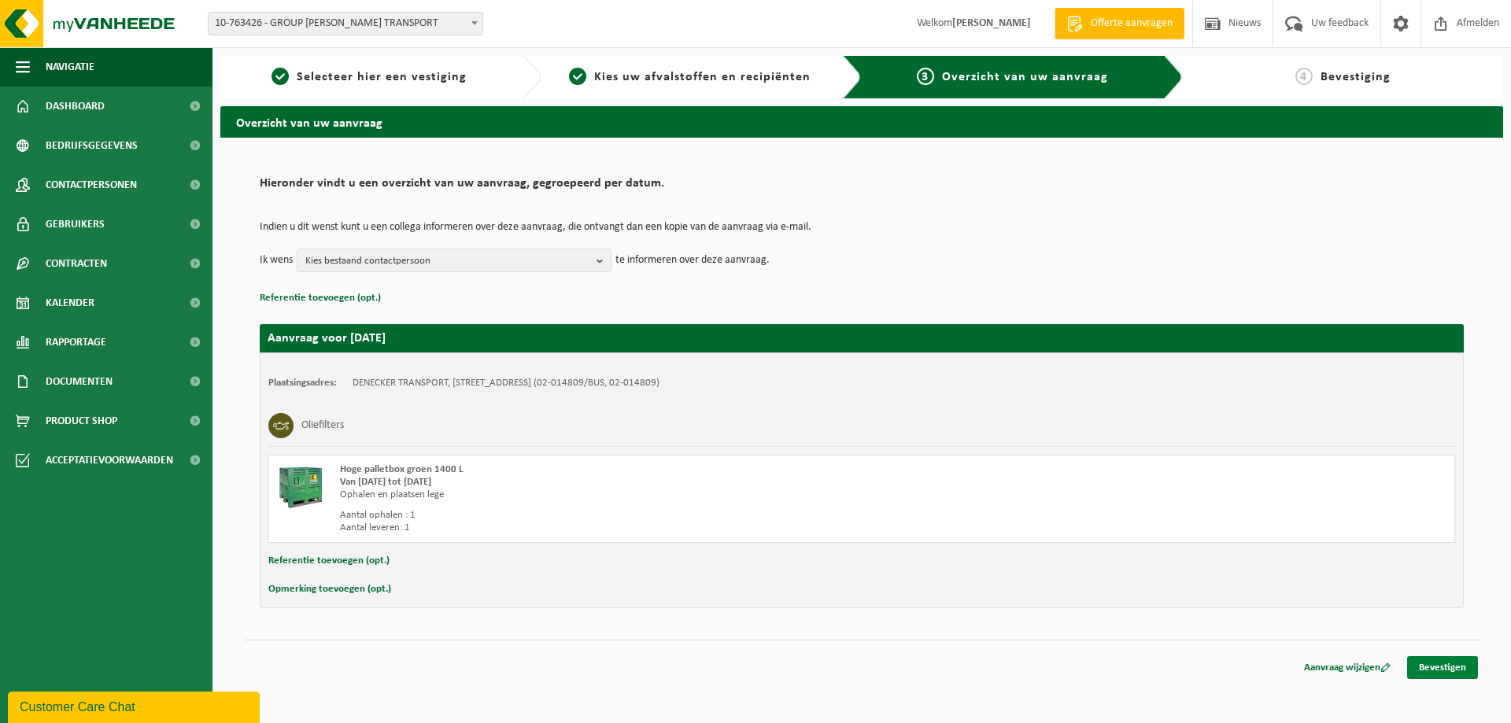
click at [1443, 667] on link "Bevestigen" at bounding box center [1442, 667] width 71 height 23
